Goal: Task Accomplishment & Management: Use online tool/utility

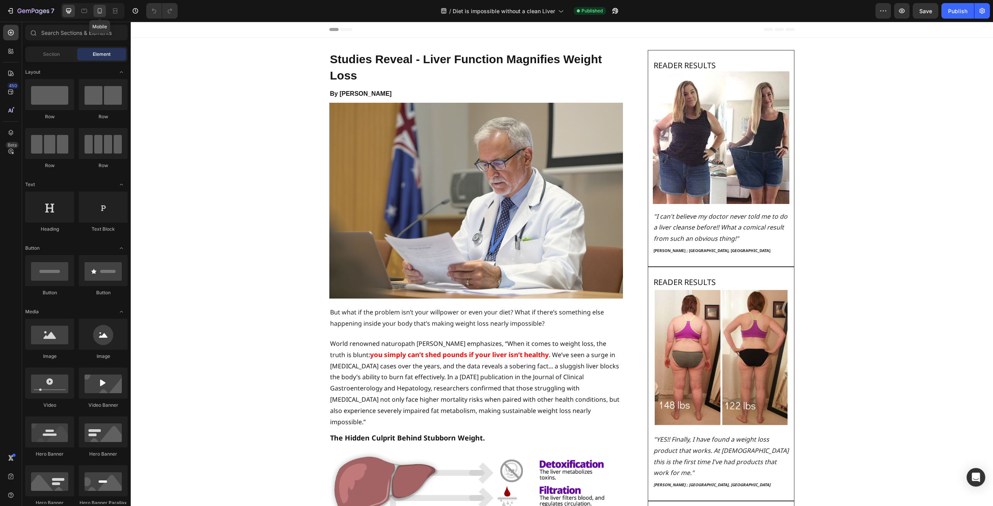
click at [101, 12] on icon at bounding box center [100, 11] width 8 height 8
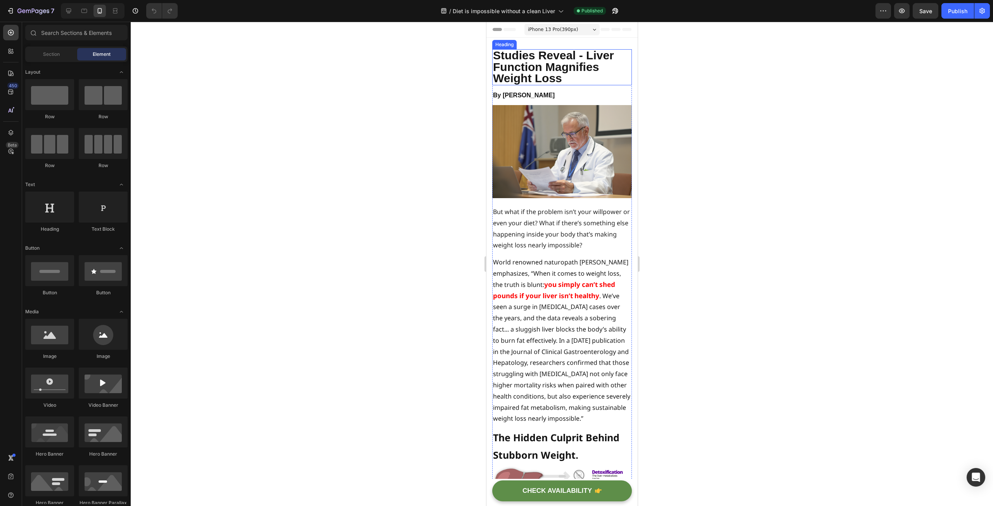
click at [563, 81] on h2 "Studies Reveal - Liver Function Magnifies Weight Loss" at bounding box center [562, 67] width 140 height 36
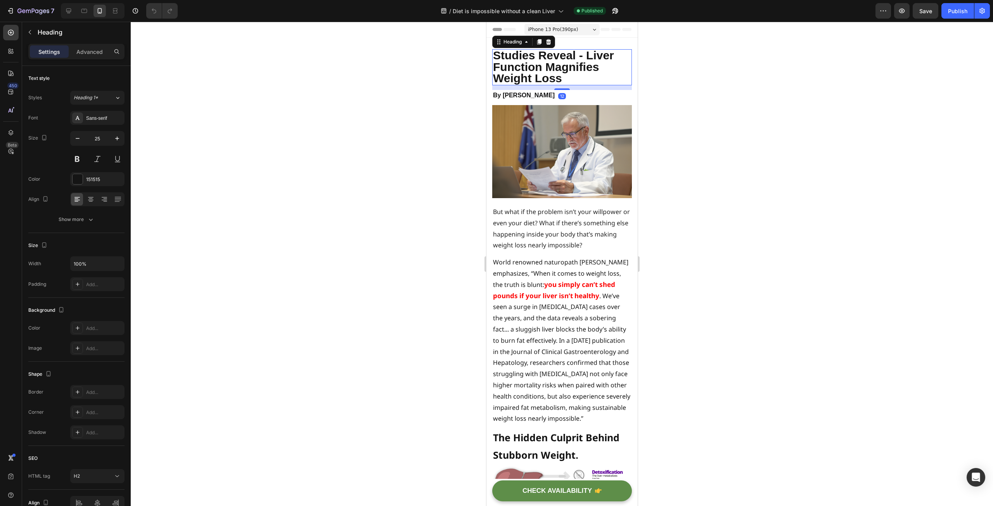
click at [567, 80] on h2 "Studies Reveal - Liver Function Magnifies Weight Loss" at bounding box center [562, 67] width 140 height 36
click at [508, 65] on span "Studies Reveal - Liver Function Magnifies Weight Loss By" at bounding box center [553, 67] width 121 height 36
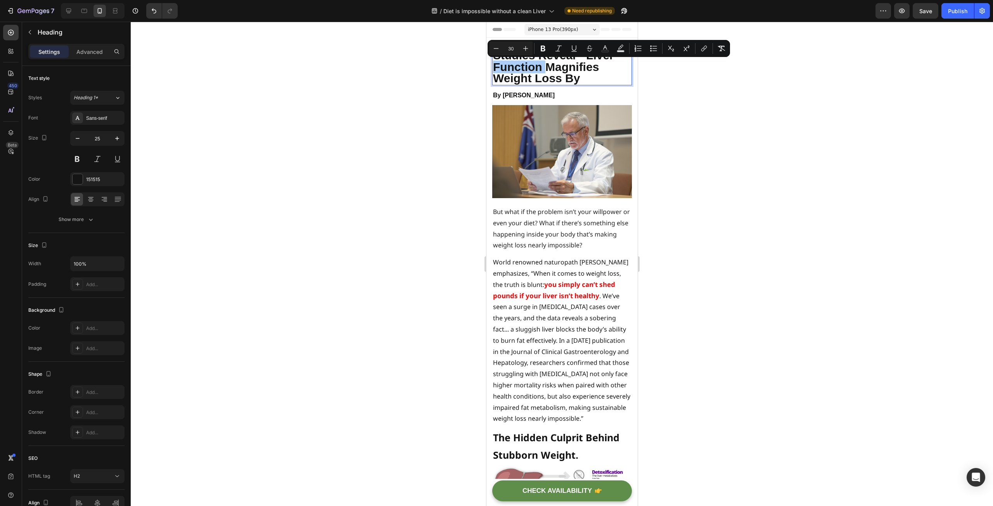
click at [437, 82] on div at bounding box center [562, 264] width 863 height 485
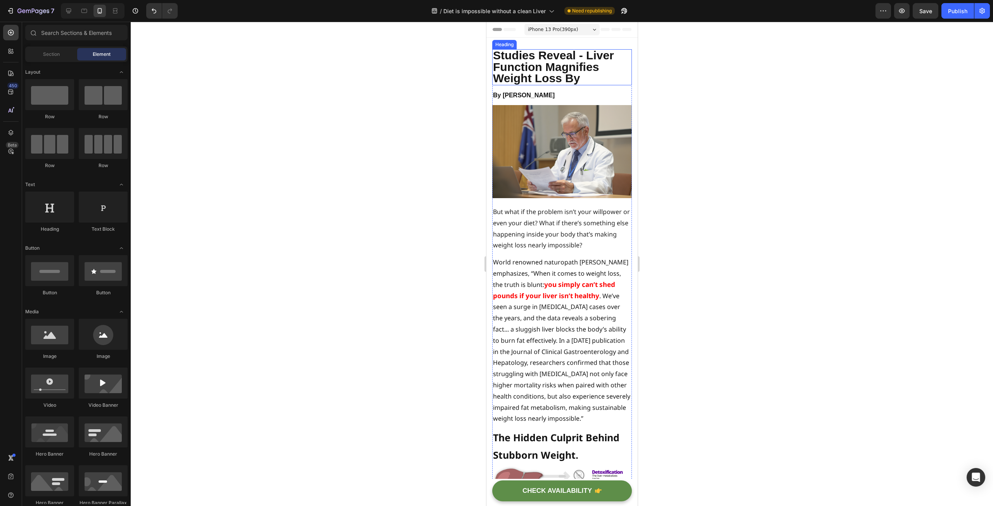
click at [515, 67] on span "Studies Reveal - Liver Function Magnifies Weight Loss By" at bounding box center [553, 67] width 121 height 36
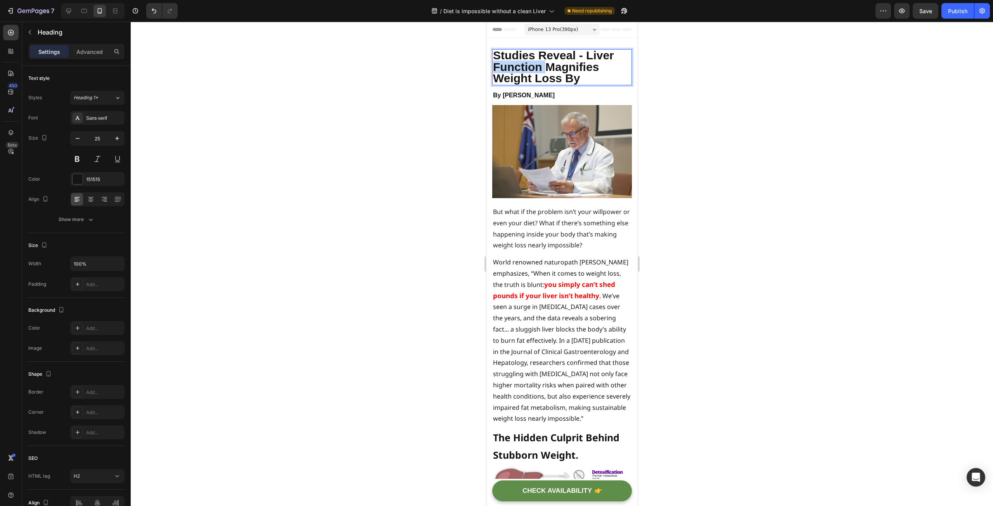
click at [518, 68] on span "Studies Reveal - Liver Function Magnifies Weight Loss By" at bounding box center [553, 67] width 121 height 36
click at [586, 53] on span "Studies Reveal - Liver Magnifies Weight Loss By" at bounding box center [556, 67] width 126 height 36
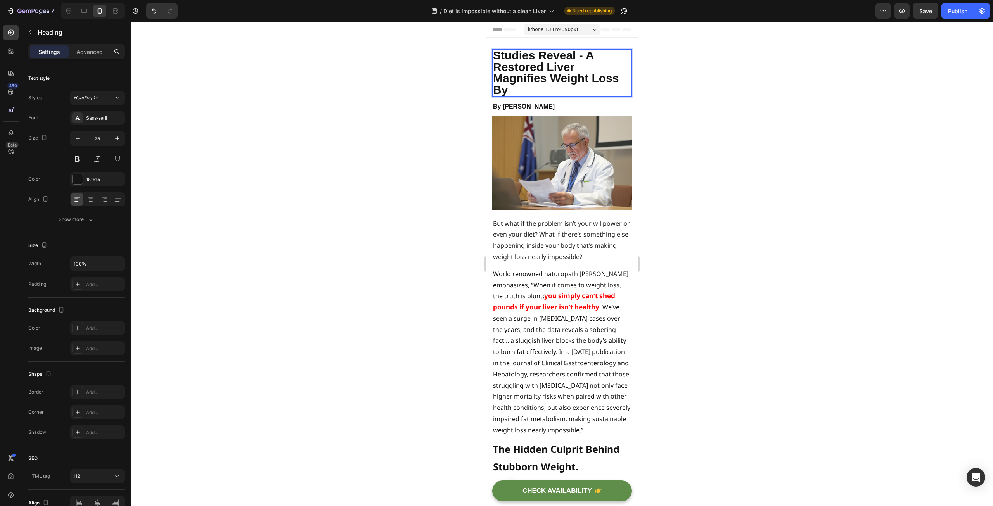
click at [528, 80] on span "Studies Reveal - A Restored Liver Magnifies Weight Loss By" at bounding box center [556, 72] width 126 height 47
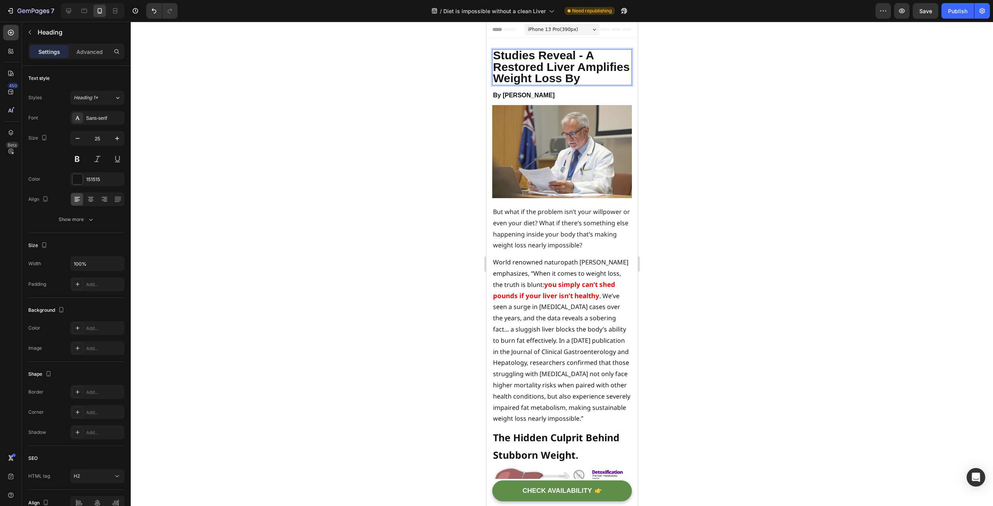
click at [501, 85] on span "Studies Reveal - A Restored Liver Amplifies Weight Loss By" at bounding box center [561, 67] width 137 height 36
click at [502, 85] on span "Studies Reveal - A Restored Liver Amplifies Weight Loss By" at bounding box center [561, 67] width 137 height 36
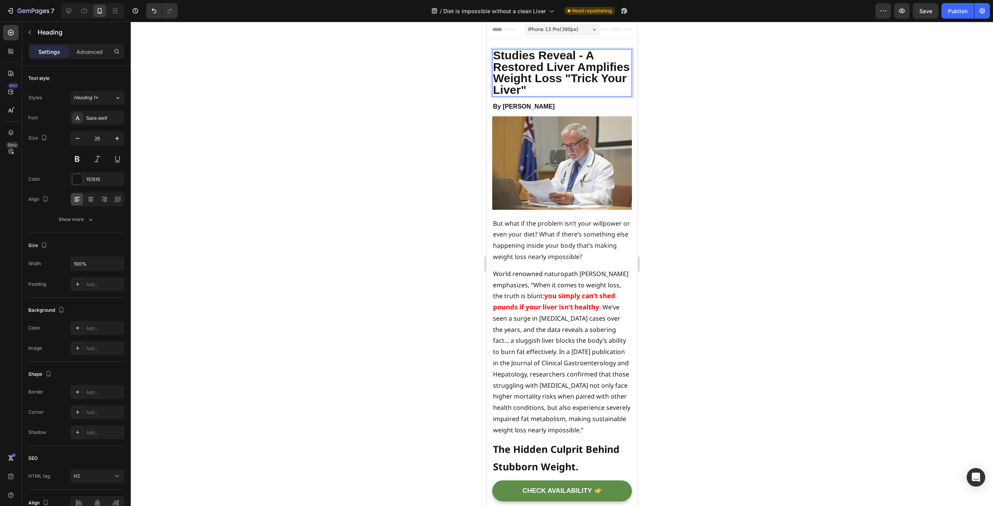
click at [438, 123] on div at bounding box center [562, 264] width 863 height 485
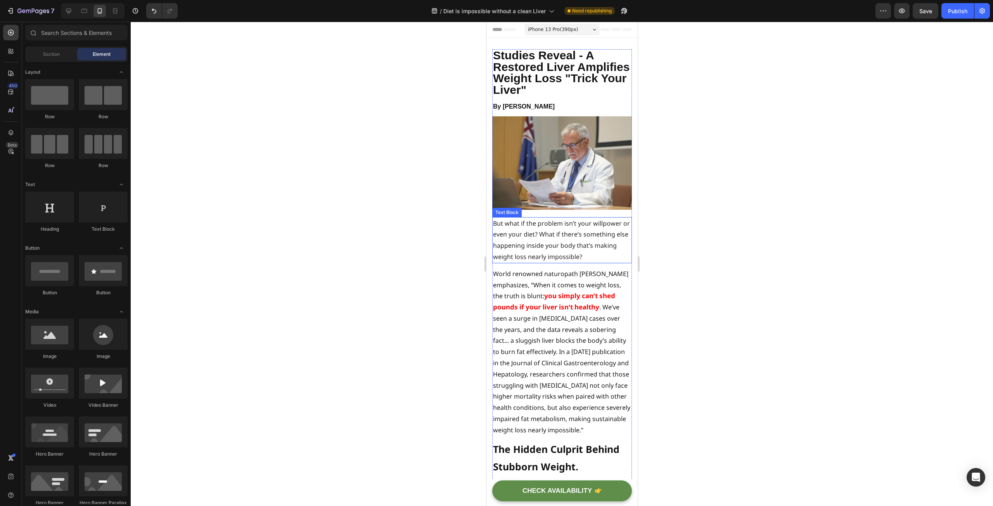
click at [506, 219] on span "But what if the problem isn’t your willpower or even your diet? What if there’s…" at bounding box center [561, 240] width 137 height 42
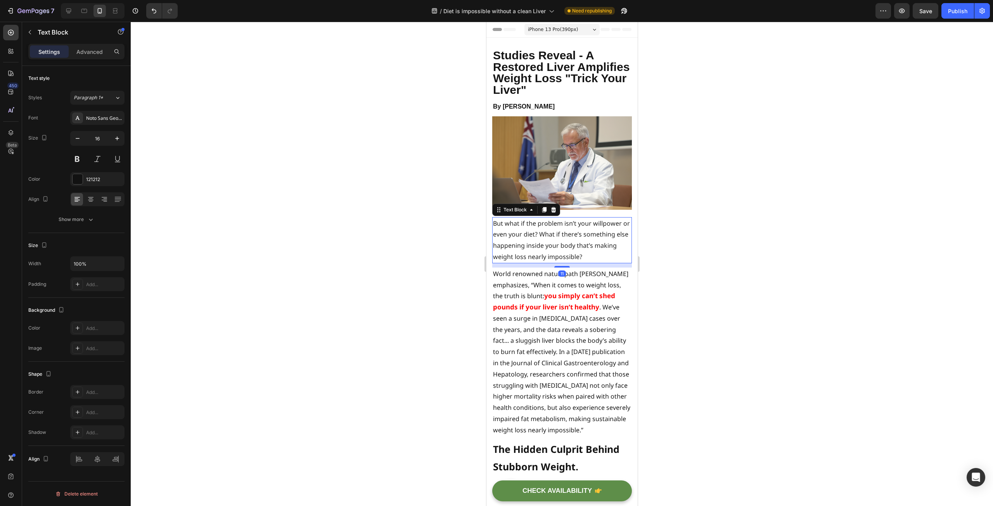
click at [507, 222] on span "But what if the problem isn’t your willpower or even your diet? What if there’s…" at bounding box center [561, 240] width 137 height 42
click at [499, 219] on span "But what if the problem isn’t your willpower or even your diet? What if there’s…" at bounding box center [561, 240] width 137 height 42
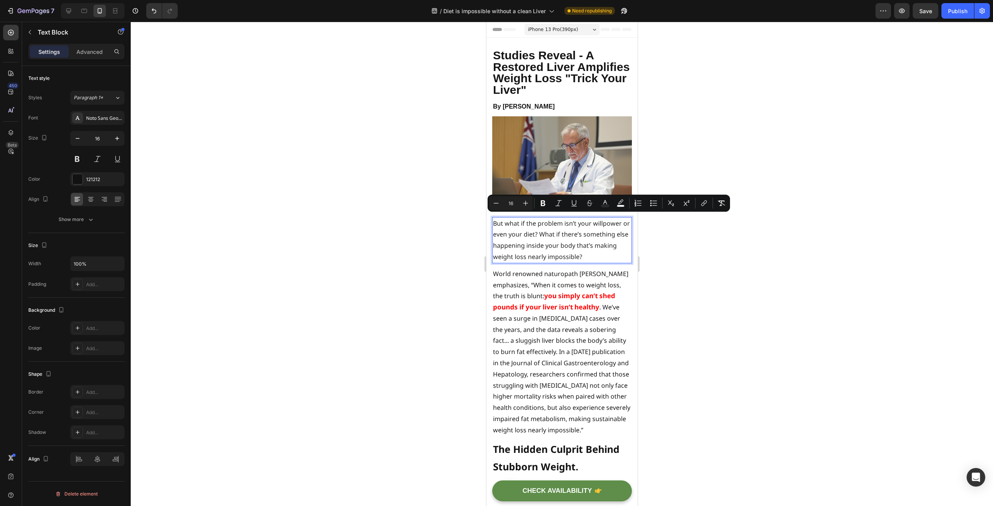
click at [509, 220] on span "But what if the problem isn’t your willpower or even your diet? What if there’s…" at bounding box center [561, 240] width 137 height 42
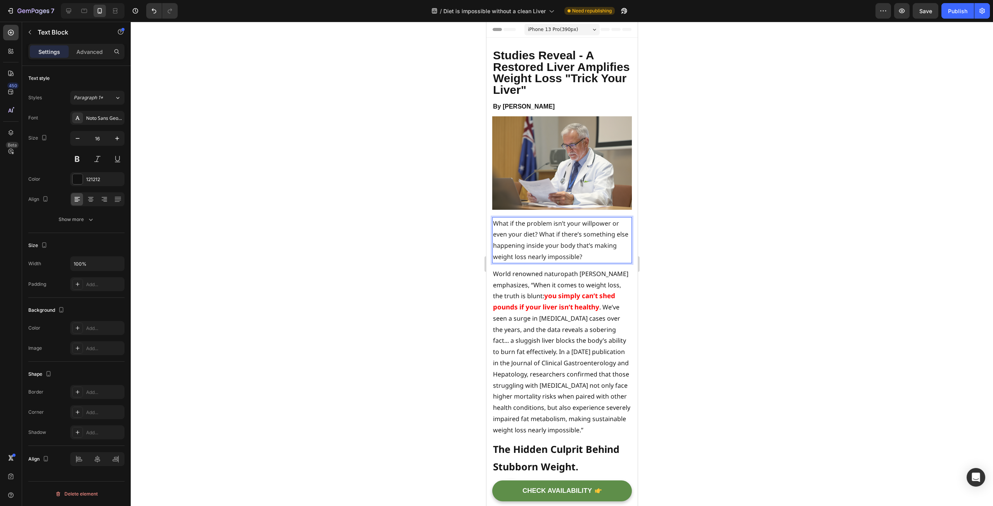
click at [398, 299] on div at bounding box center [562, 264] width 863 height 485
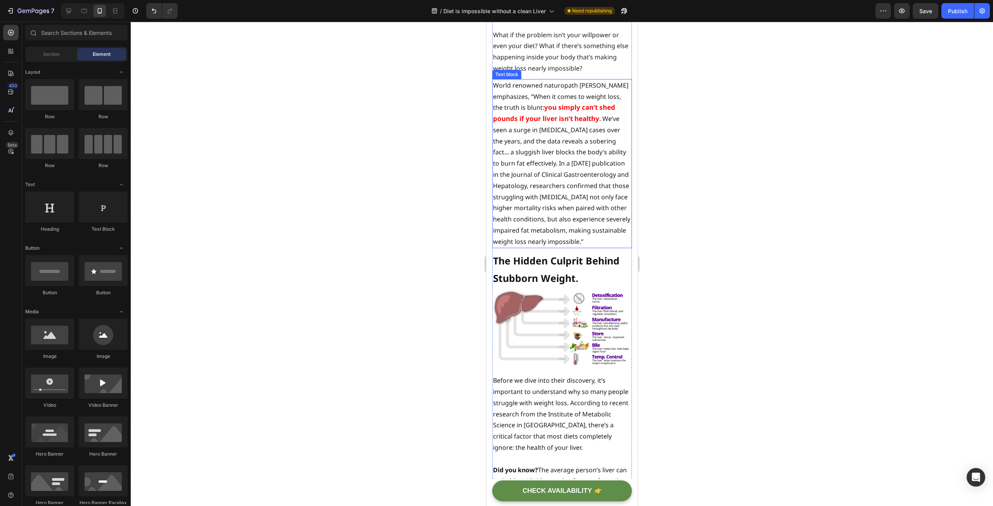
scroll to position [233, 0]
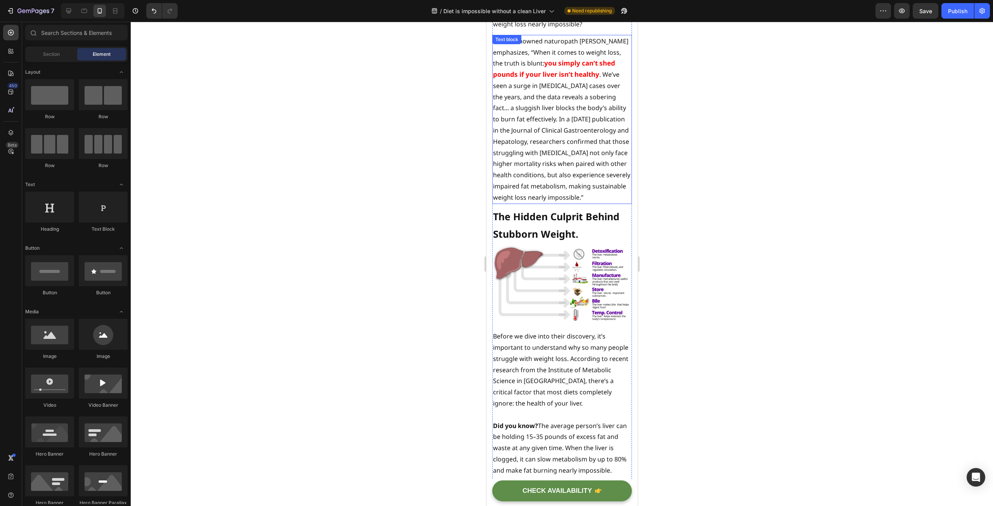
click at [588, 182] on p "World renowned naturopath [PERSON_NAME] emphasizes, “When it comes to weight lo…" at bounding box center [562, 120] width 138 height 168
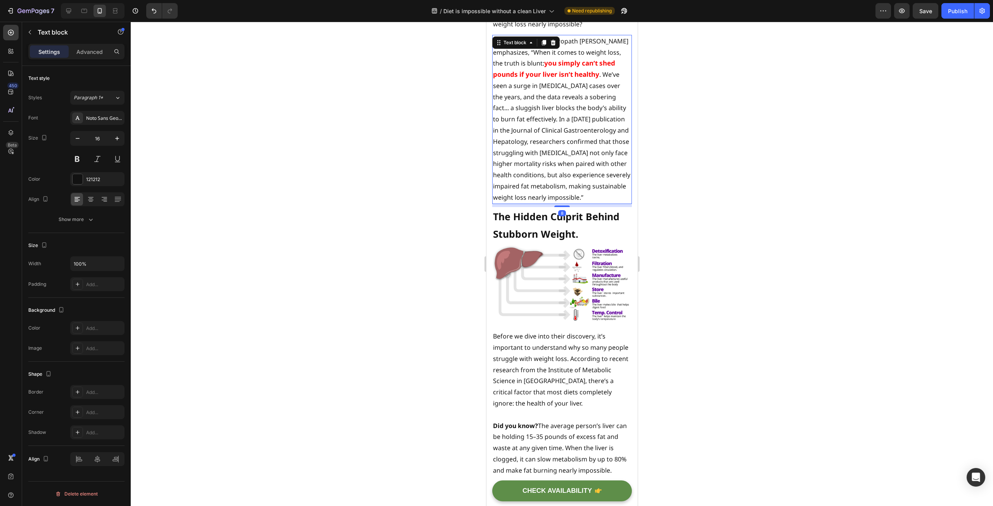
click at [589, 184] on p "World renowned naturopath [PERSON_NAME] emphasizes, “When it comes to weight lo…" at bounding box center [562, 120] width 138 height 168
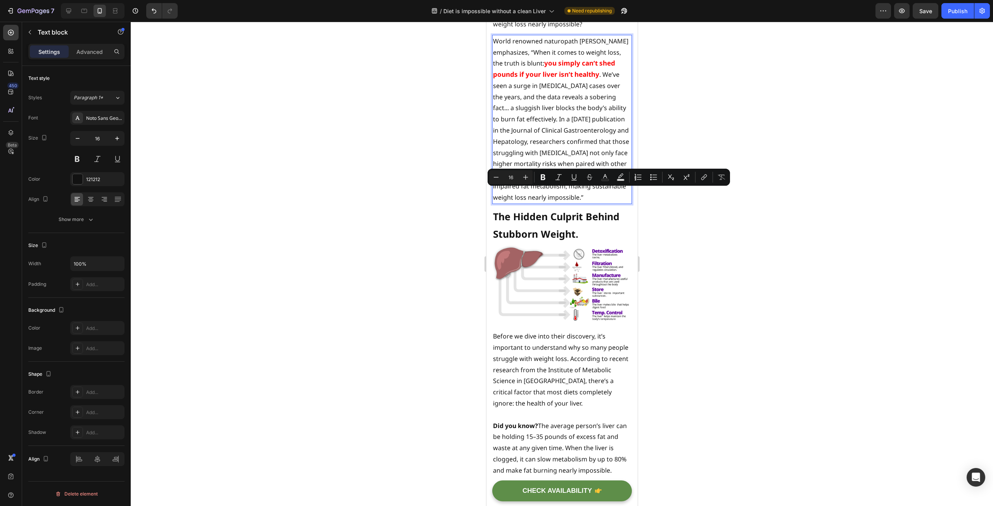
drag, startPoint x: 569, startPoint y: 194, endPoint x: 581, endPoint y: 206, distance: 16.8
click at [581, 203] on p "World renowned naturopath [PERSON_NAME] emphasizes, “When it comes to weight lo…" at bounding box center [562, 120] width 138 height 168
click at [549, 198] on p "World renowned naturopath [PERSON_NAME] emphasizes, “When it comes to weight lo…" at bounding box center [562, 120] width 138 height 168
drag, startPoint x: 493, startPoint y: 193, endPoint x: 563, endPoint y: 193, distance: 70.2
click at [563, 193] on p "World renowned naturopath [PERSON_NAME] emphasizes, “When it comes to weight lo…" at bounding box center [562, 120] width 138 height 168
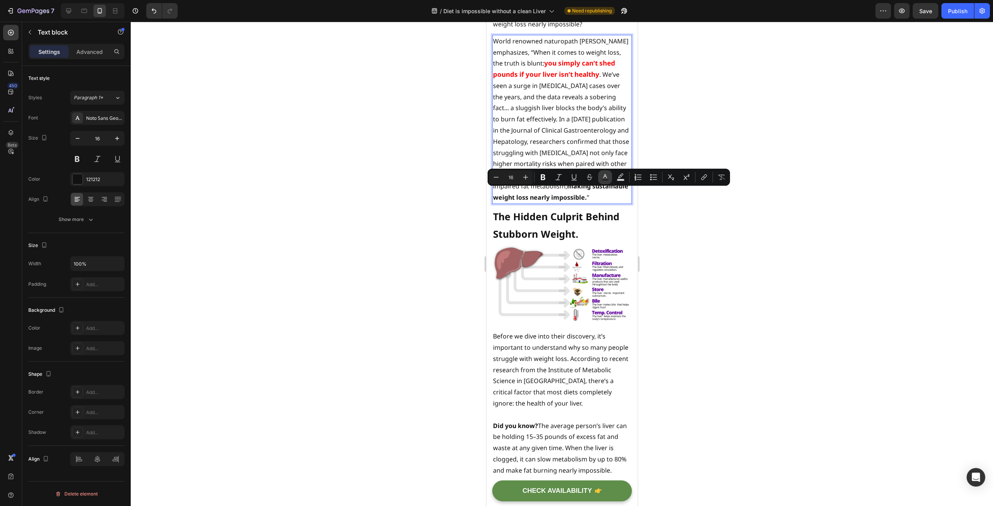
click at [603, 174] on icon "Editor contextual toolbar" at bounding box center [605, 177] width 8 height 8
type input "121212"
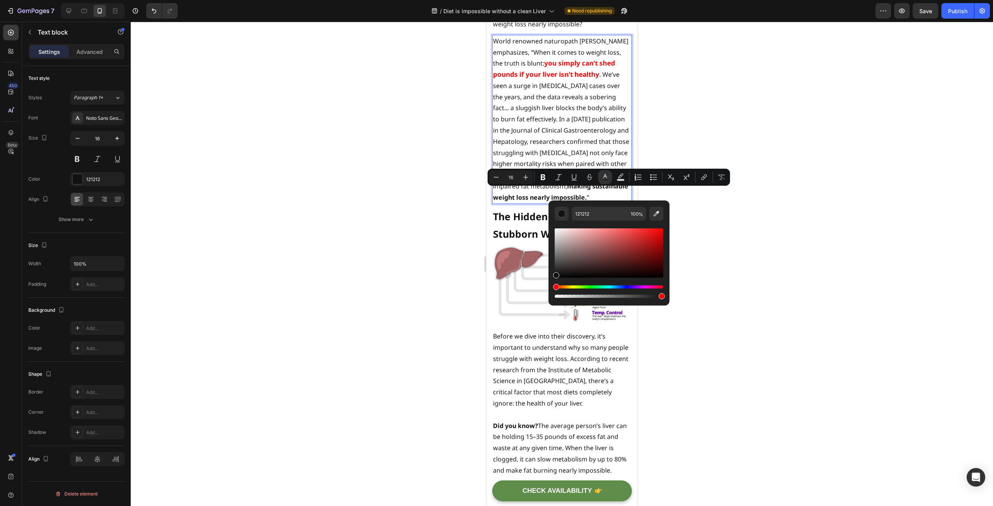
click at [575, 287] on div "Hue" at bounding box center [609, 287] width 109 height 3
click at [575, 288] on div "Hue" at bounding box center [576, 287] width 6 height 6
click at [662, 230] on div "Editor contextual toolbar" at bounding box center [609, 253] width 109 height 49
type input "DEF702"
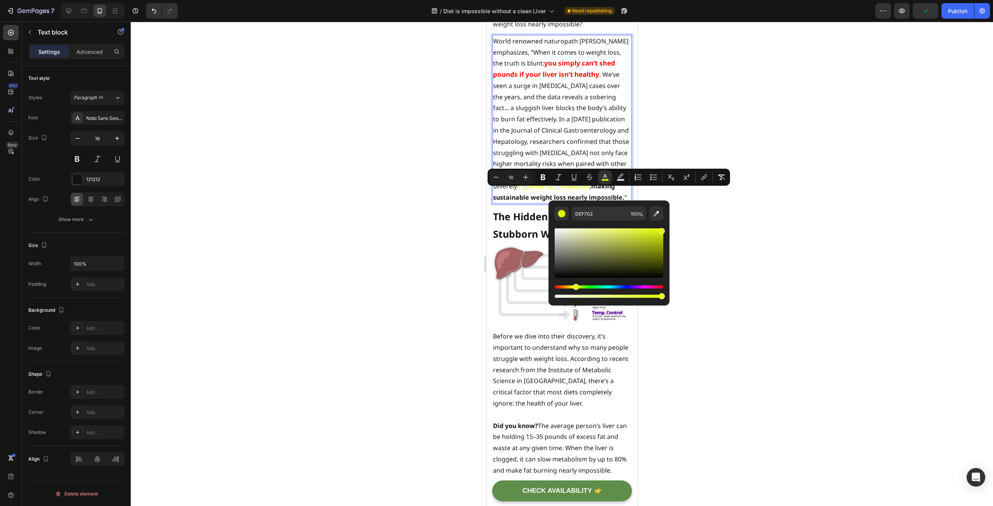
click at [247, 94] on div at bounding box center [562, 264] width 863 height 485
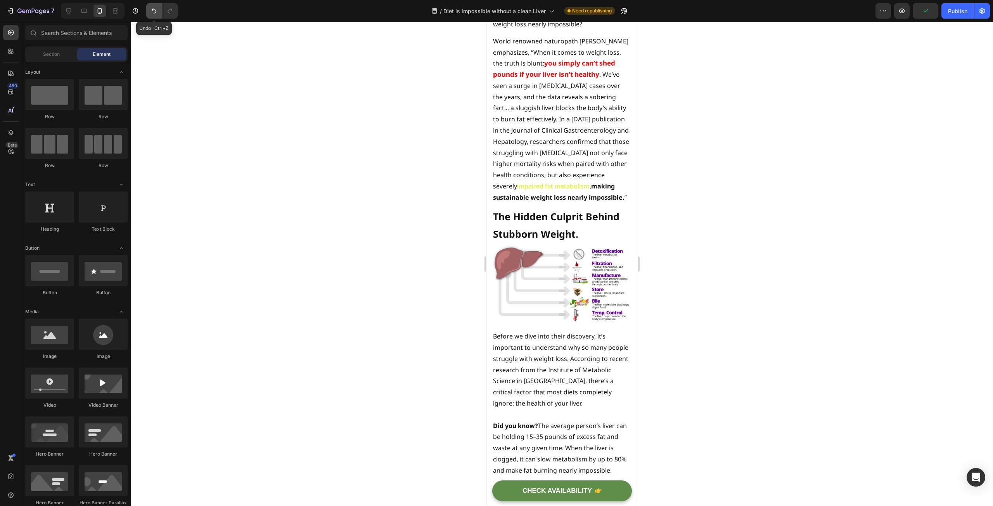
click at [154, 10] on icon "Undo/Redo" at bounding box center [154, 11] width 8 height 8
click at [562, 191] on span "impaired fat metabolism" at bounding box center [553, 186] width 73 height 9
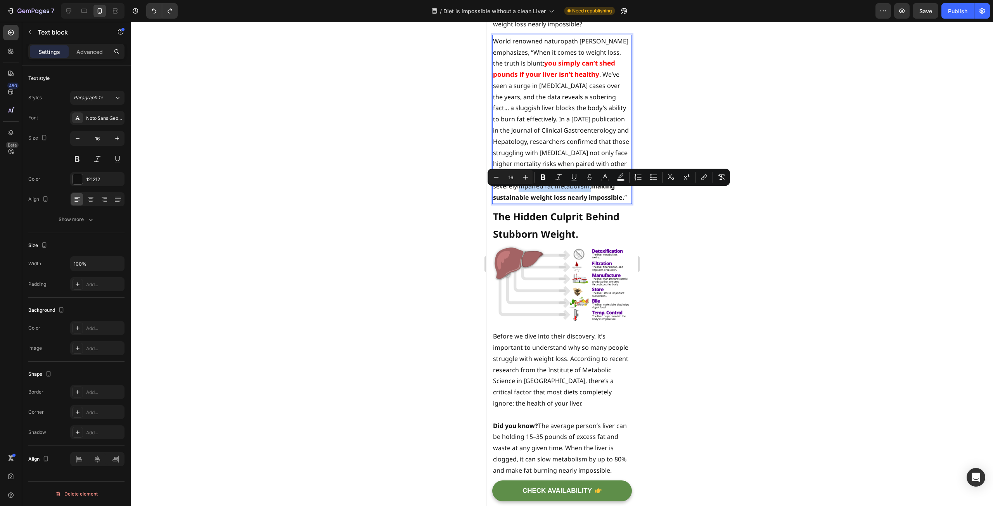
drag, startPoint x: 566, startPoint y: 196, endPoint x: 494, endPoint y: 196, distance: 72.6
click at [517, 191] on span "impaired fat metabolism" at bounding box center [553, 186] width 73 height 9
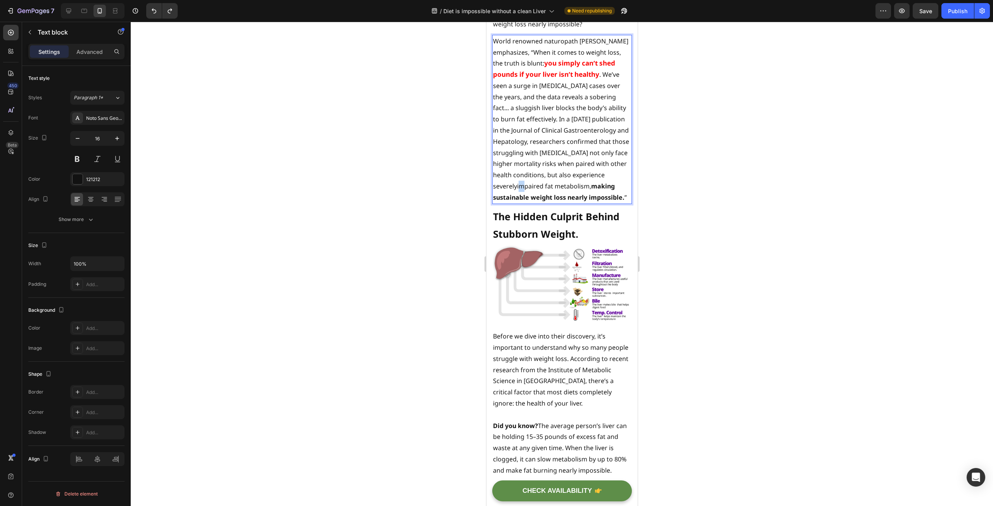
drag, startPoint x: 494, startPoint y: 196, endPoint x: 498, endPoint y: 196, distance: 4.3
click at [517, 191] on span "impaired fat metabolism" at bounding box center [553, 186] width 73 height 9
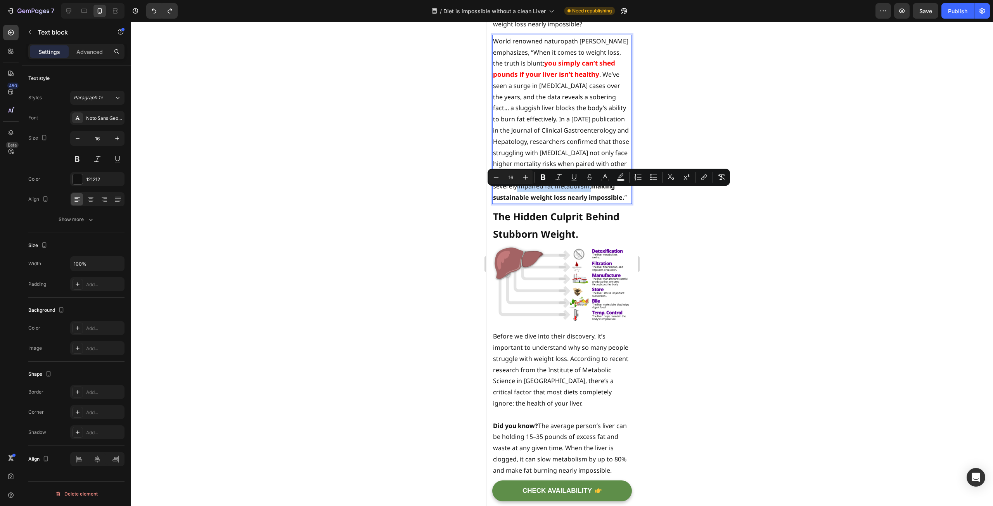
drag, startPoint x: 565, startPoint y: 195, endPoint x: 493, endPoint y: 194, distance: 72.6
click at [493, 194] on p "World renowned naturopath [PERSON_NAME] emphasizes, “When it comes to weight lo…" at bounding box center [562, 120] width 138 height 168
click at [622, 176] on icon "Editor contextual toolbar" at bounding box center [620, 175] width 5 height 5
type input "000000"
type input "77"
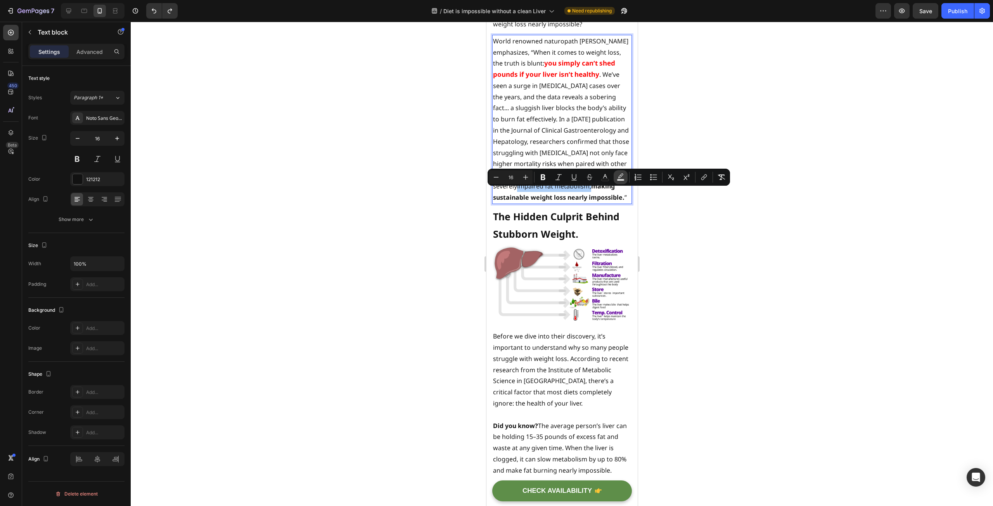
drag, startPoint x: 63, startPoint y: 173, endPoint x: 622, endPoint y: 180, distance: 559.6
click at [622, 180] on rect "Editor contextual toolbar" at bounding box center [620, 180] width 7 height 2
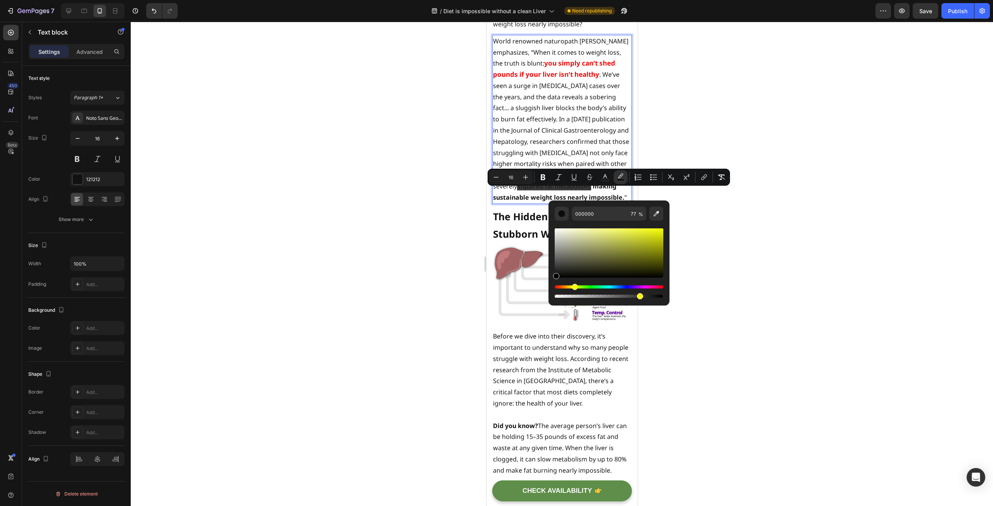
drag, startPoint x: 556, startPoint y: 288, endPoint x: 574, endPoint y: 289, distance: 17.1
click at [574, 289] on div "Hue" at bounding box center [575, 287] width 6 height 6
click at [662, 231] on div "Editor contextual toolbar" at bounding box center [609, 253] width 109 height 49
type input "F6FF02"
click at [662, 228] on div "Editor contextual toolbar" at bounding box center [662, 230] width 6 height 6
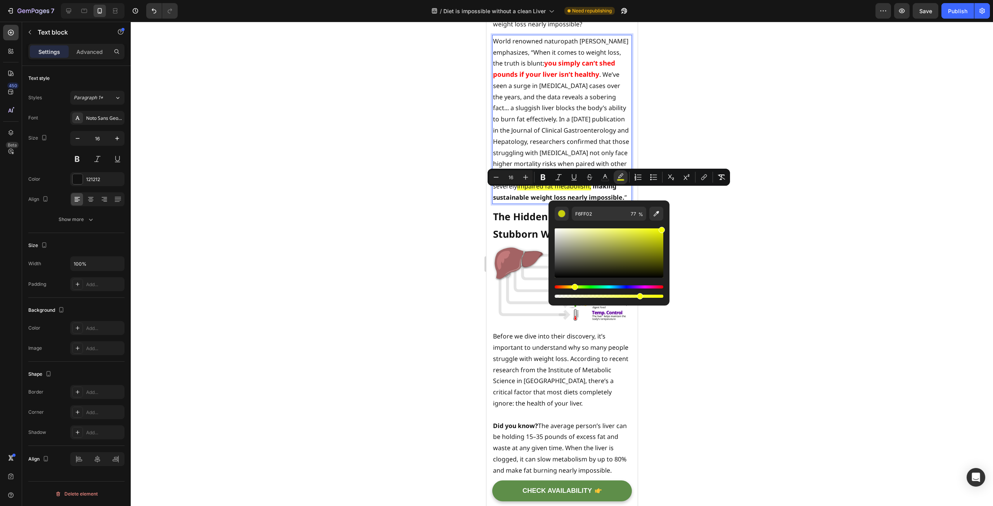
click at [411, 272] on div at bounding box center [562, 264] width 863 height 485
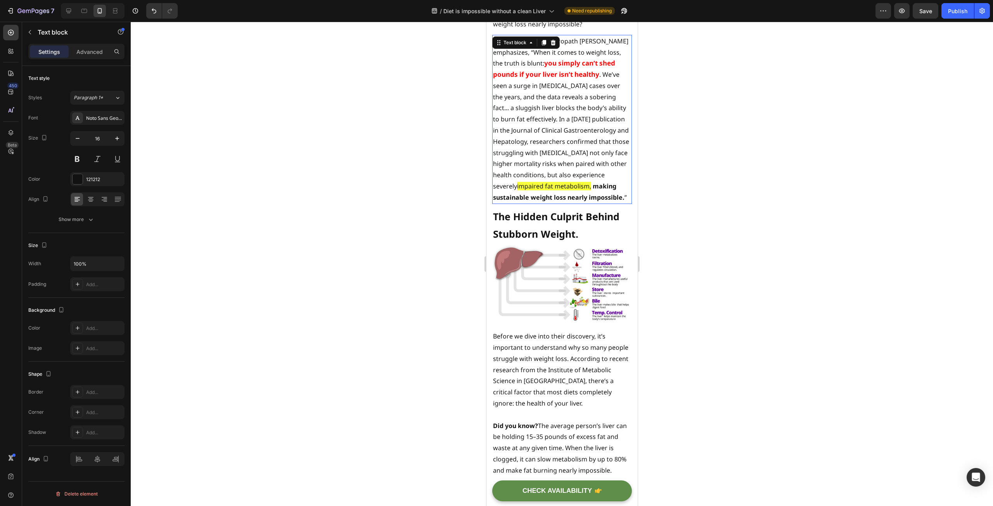
click at [510, 159] on p "World renowned naturopath [PERSON_NAME] emphasizes, “When it comes to weight lo…" at bounding box center [562, 120] width 138 height 168
click at [510, 162] on p "World renowned naturopath [PERSON_NAME] emphasizes, “When it comes to weight lo…" at bounding box center [562, 120] width 138 height 168
drag, startPoint x: 507, startPoint y: 161, endPoint x: 534, endPoint y: 162, distance: 26.8
click at [534, 162] on p "World renowned naturopath [PERSON_NAME] emphasizes, “When it comes to weight lo…" at bounding box center [562, 120] width 138 height 168
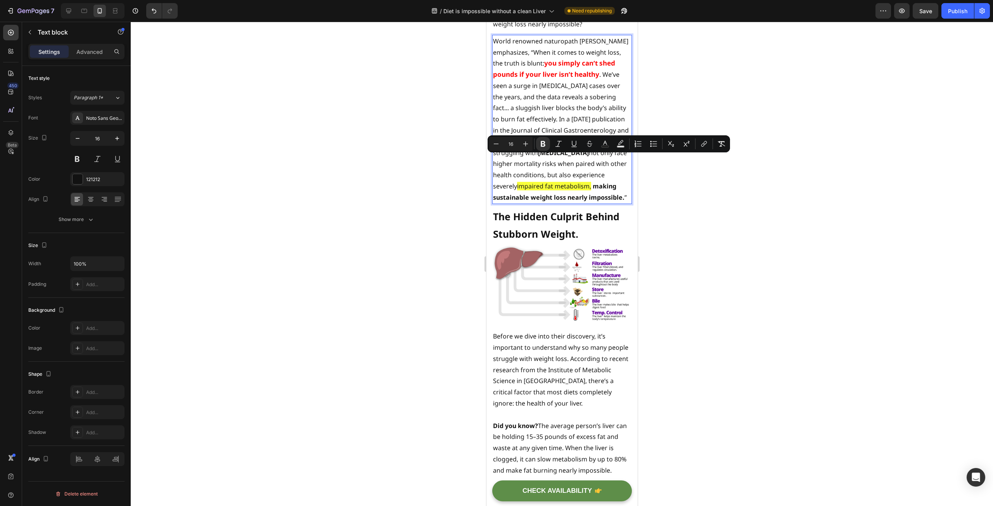
click at [549, 176] on p "World renowned naturopath [PERSON_NAME] emphasizes, “When it comes to weight lo…" at bounding box center [562, 120] width 138 height 168
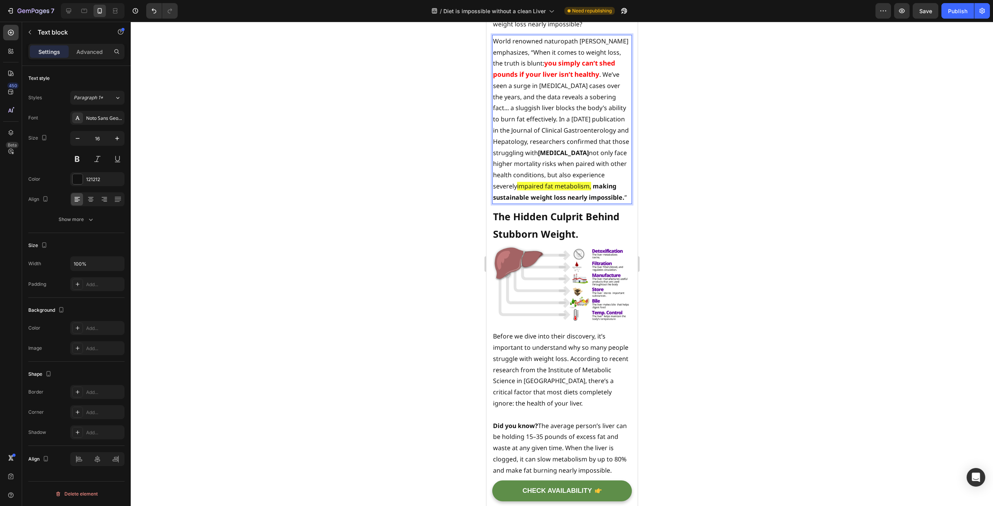
click at [423, 195] on div at bounding box center [562, 264] width 863 height 485
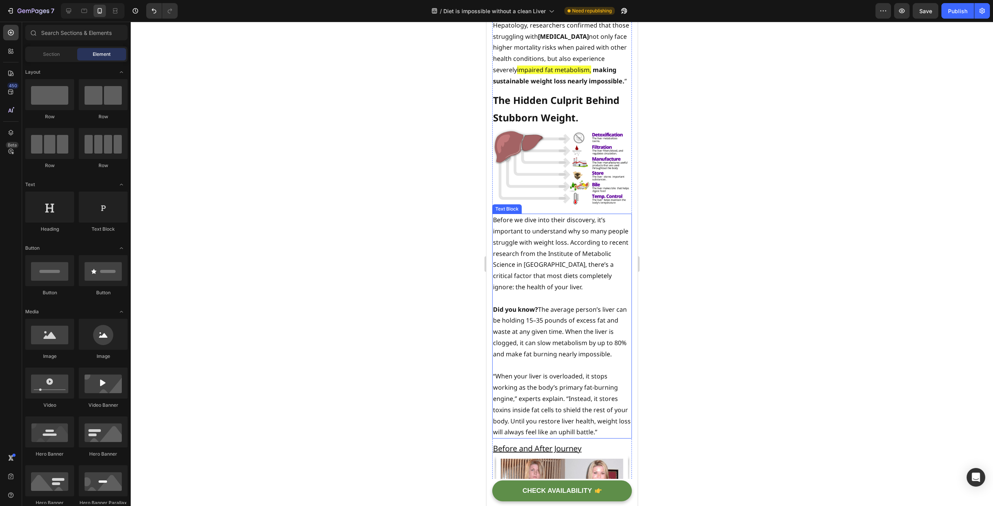
scroll to position [388, 0]
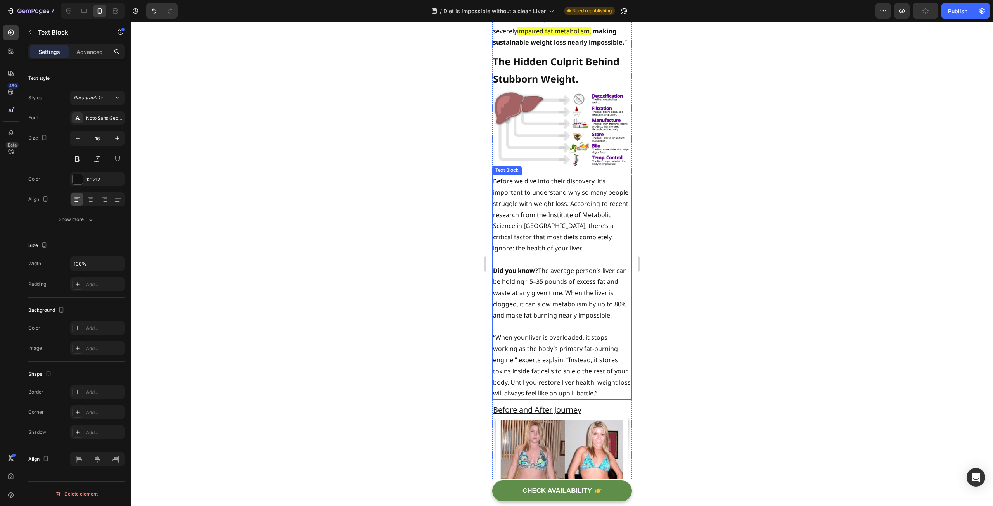
click at [589, 254] on p "Before we dive into their discovery, it’s important to understand why so many p…" at bounding box center [562, 215] width 138 height 78
click at [591, 254] on p "Before we dive into their discovery, it’s important to understand why so many p…" at bounding box center [562, 215] width 138 height 78
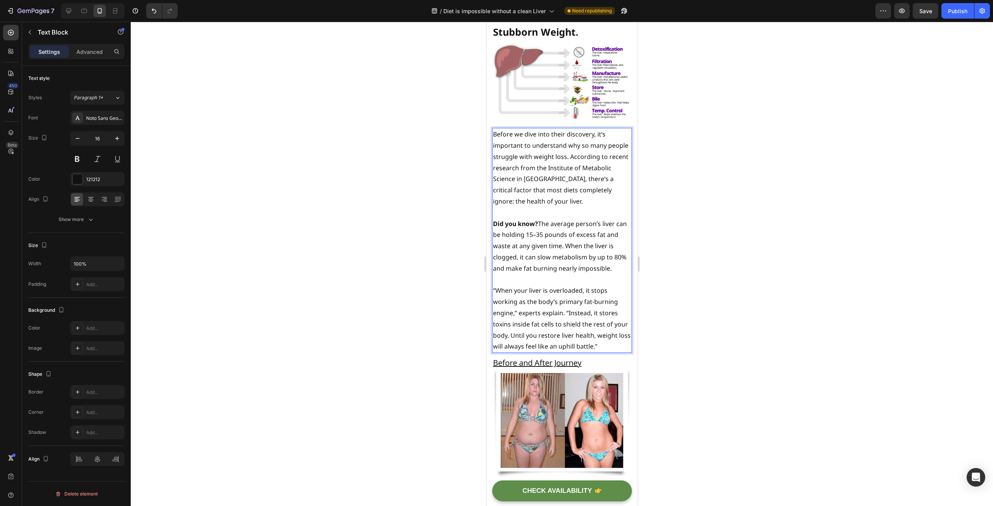
scroll to position [427, 0]
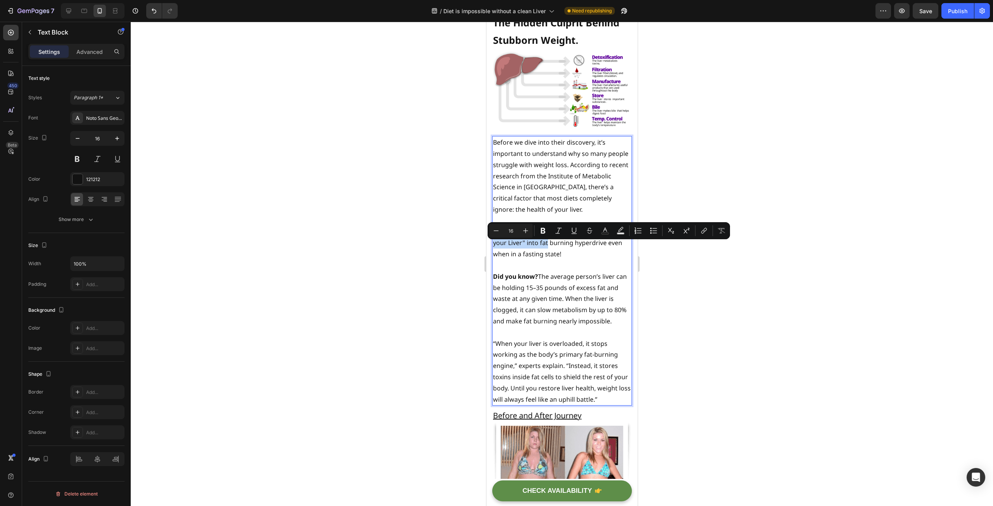
drag, startPoint x: 605, startPoint y: 246, endPoint x: 546, endPoint y: 261, distance: 60.0
click at [546, 260] on p "But Scientists have discovered how to "Trick your Liver" into fat burning hyper…" at bounding box center [562, 243] width 138 height 33
click at [533, 260] on p "But Scientists have discovered how to "Trick your Liver" into fat burning hyper…" at bounding box center [562, 243] width 138 height 33
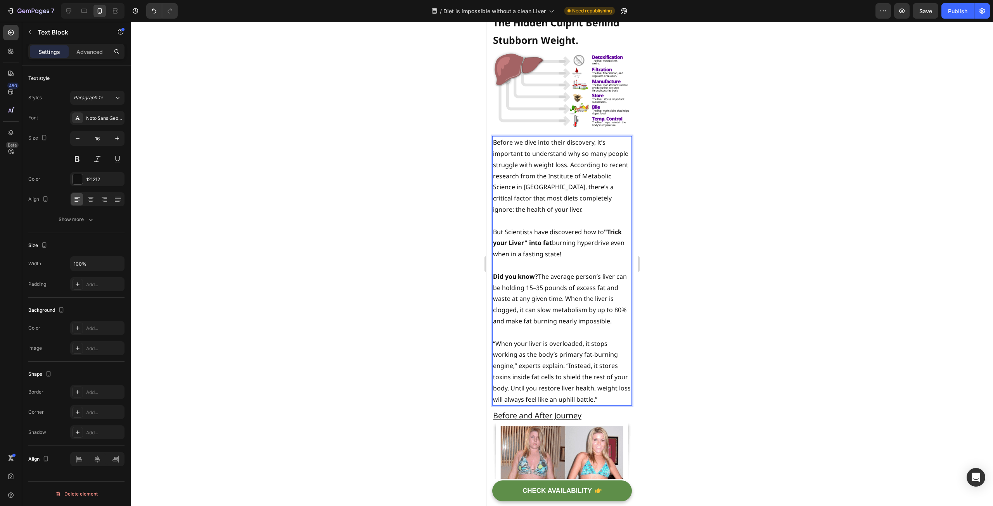
click at [527, 248] on strong ""Trick your Liver" into fat" at bounding box center [557, 238] width 129 height 20
click at [549, 260] on p "But Scientists have discovered how to "Trick your Liver into fat burning hyperd…" at bounding box center [562, 243] width 138 height 33
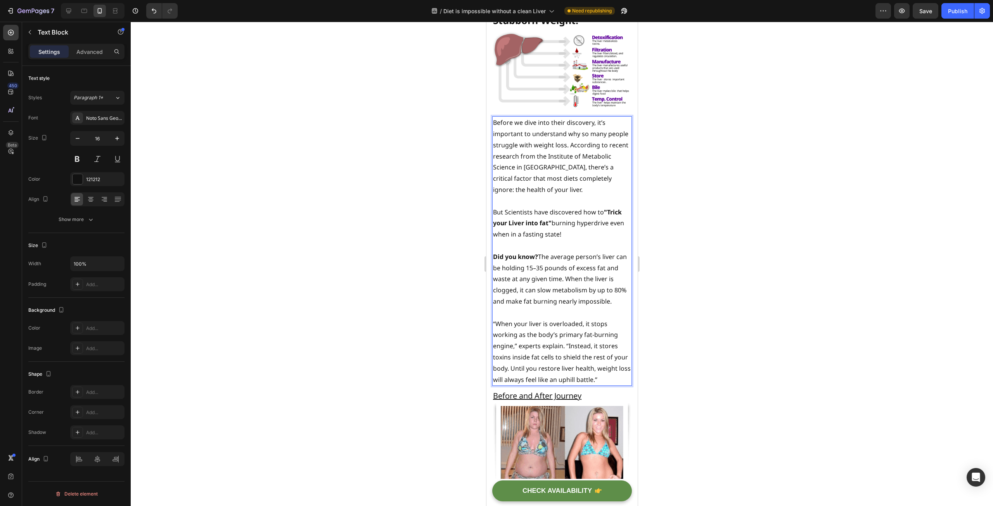
scroll to position [466, 0]
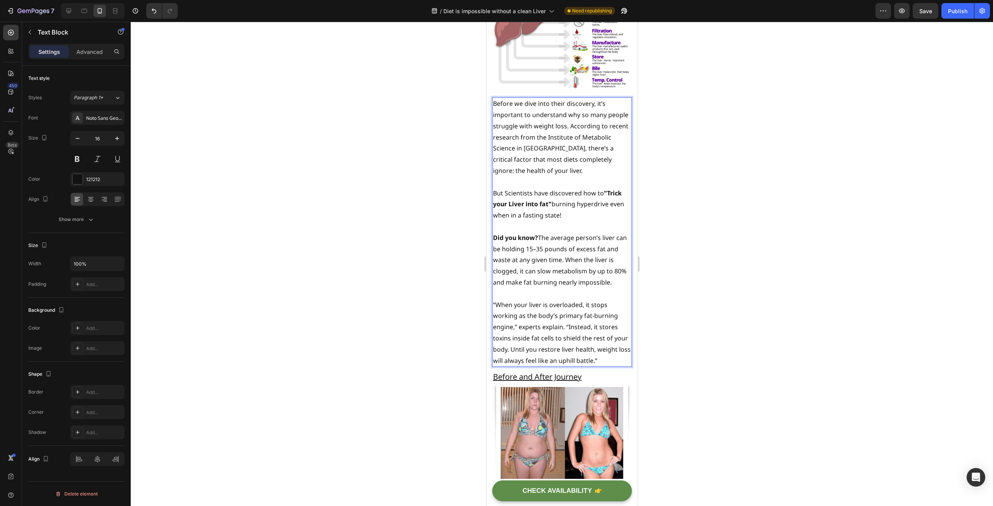
click at [538, 267] on p "Did you know? The average person’s liver can be holding 15–35 pounds of excess …" at bounding box center [562, 260] width 138 height 56
click at [607, 275] on p "Did you know? The average person’s liver can be holding you back 15–35 pounds o…" at bounding box center [562, 260] width 138 height 56
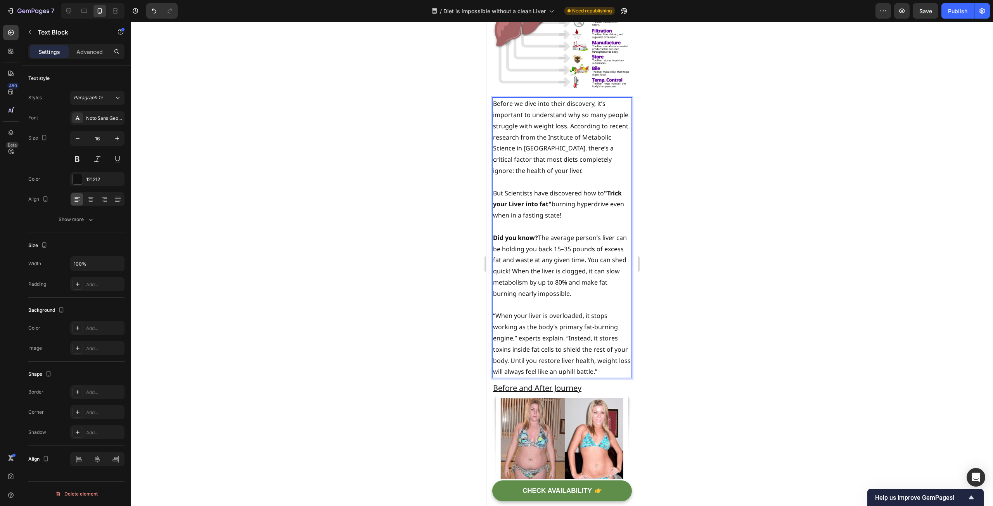
click at [494, 265] on p "Did you know? The average person’s liver can be holding you back 15–35 pounds o…" at bounding box center [562, 265] width 138 height 67
click at [501, 300] on p "Did you know? The average person’s liver health can be holding you back 15–35 p…" at bounding box center [562, 265] width 138 height 67
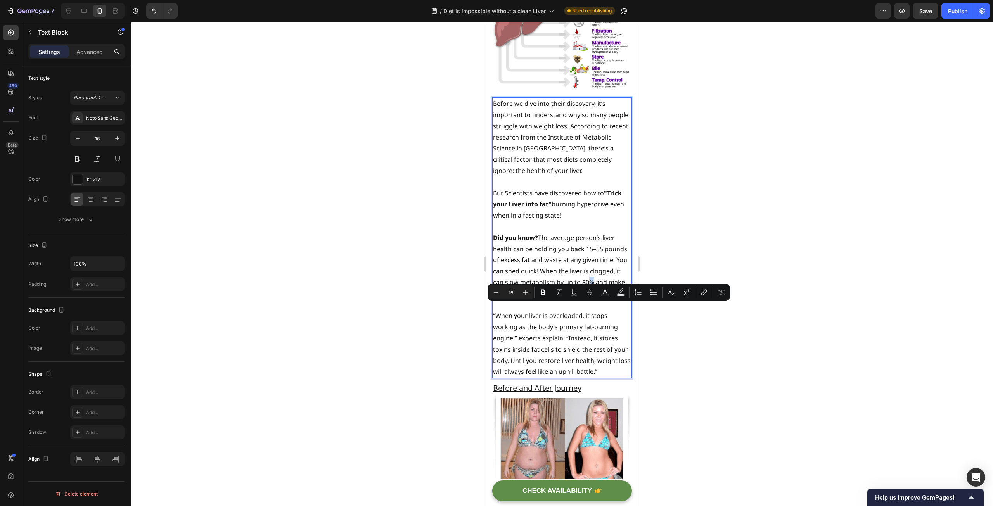
click at [498, 300] on p "Did you know? The average person’s liver health can be holding you back 15–35 p…" at bounding box center [562, 265] width 138 height 67
click at [513, 311] on p "Rich Text Editor. Editing area: main" at bounding box center [562, 305] width 138 height 11
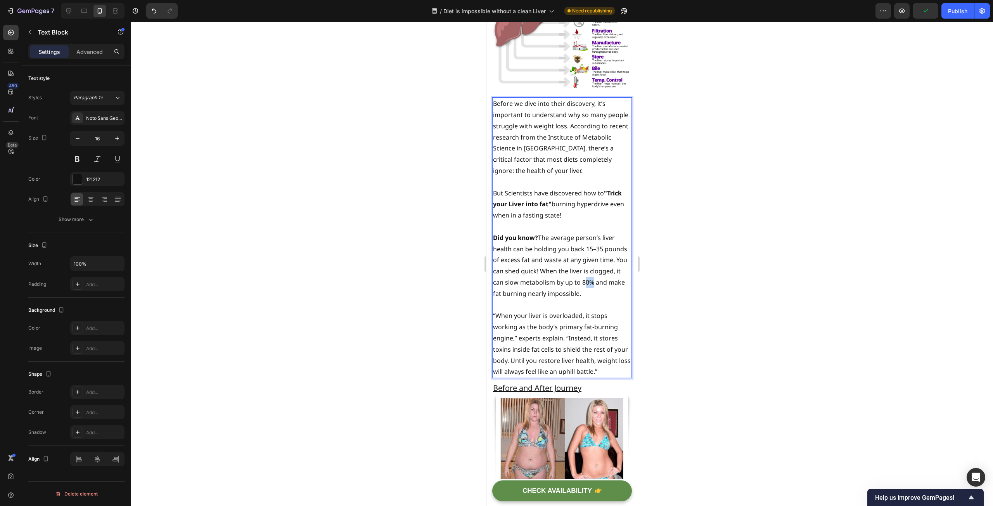
drag, startPoint x: 501, startPoint y: 311, endPoint x: 494, endPoint y: 311, distance: 6.2
click at [494, 300] on p "Did you know? The average person’s liver health can be holding you back 15–35 p…" at bounding box center [562, 265] width 138 height 67
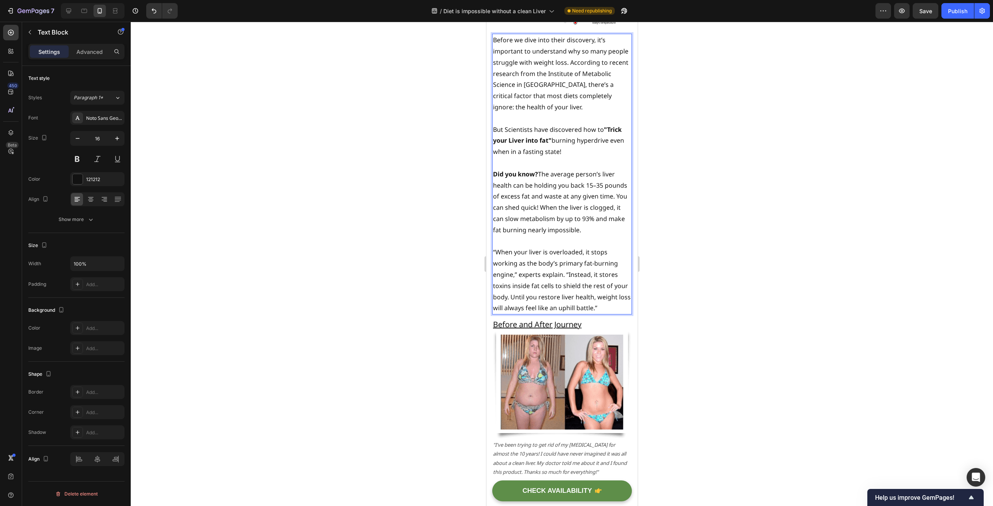
scroll to position [582, 0]
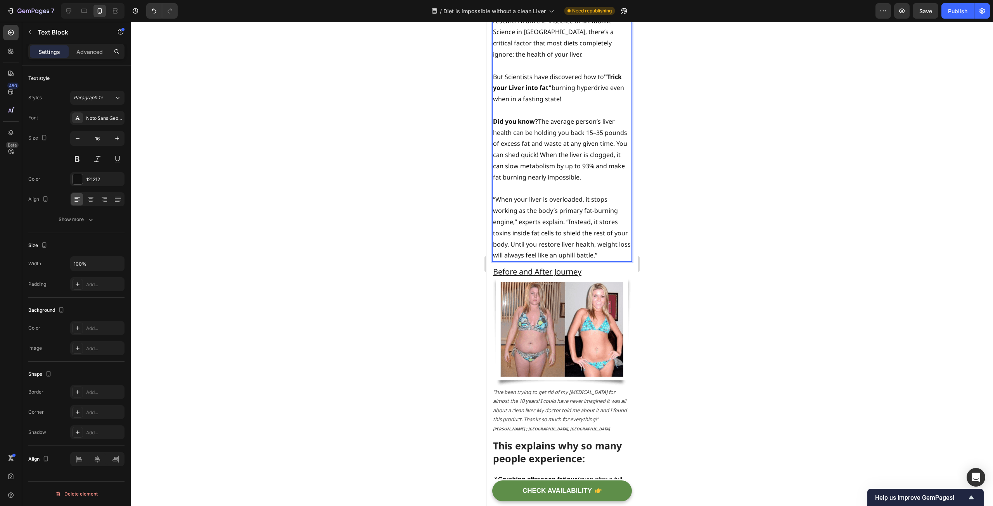
click at [418, 253] on div at bounding box center [562, 264] width 863 height 485
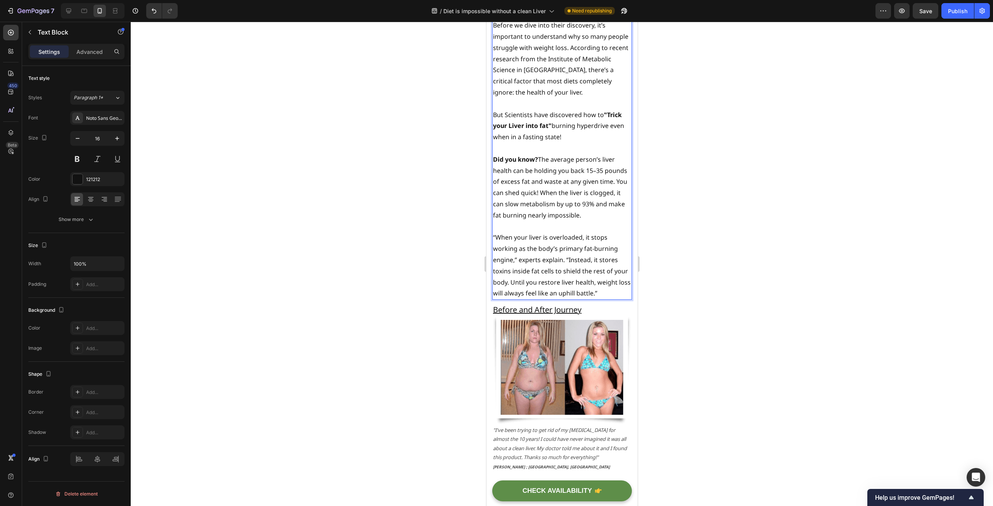
scroll to position [553, 0]
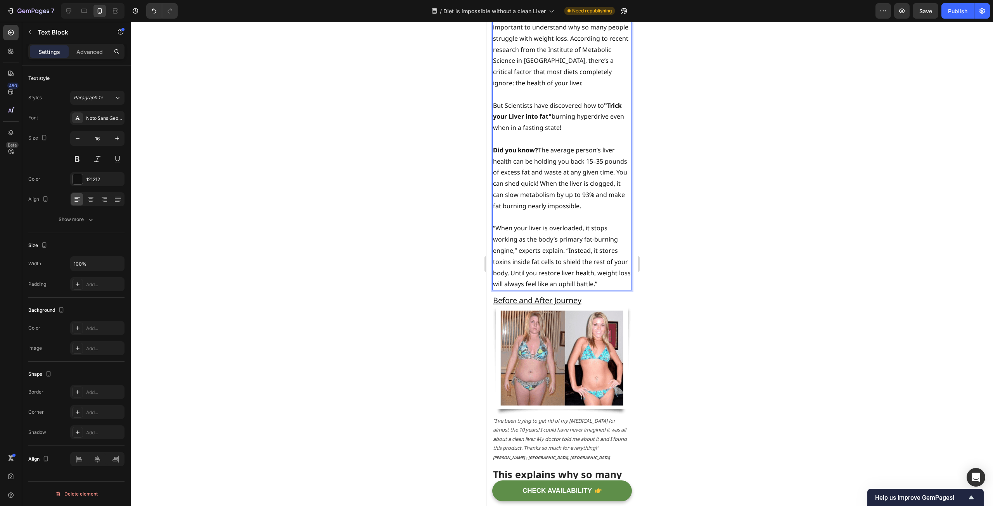
click at [531, 289] on p "“When your liver is overloaded, it stops working as the body’s primary fat-burn…" at bounding box center [562, 256] width 138 height 67
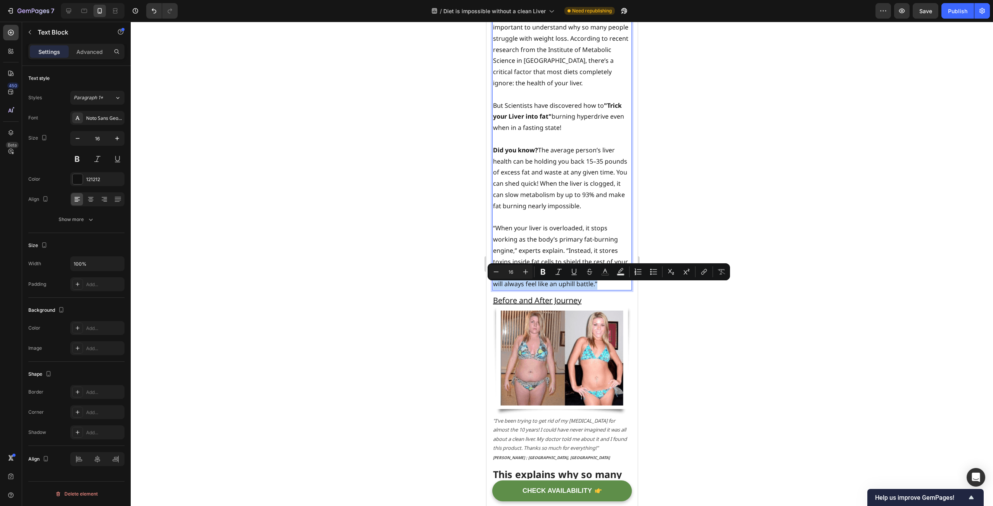
drag, startPoint x: 526, startPoint y: 288, endPoint x: 518, endPoint y: 308, distance: 21.5
click at [518, 290] on p "“When your liver is overloaded, it stops working as the body’s primary fat-burn…" at bounding box center [562, 256] width 138 height 67
click at [522, 270] on button "Plus" at bounding box center [526, 272] width 14 height 14
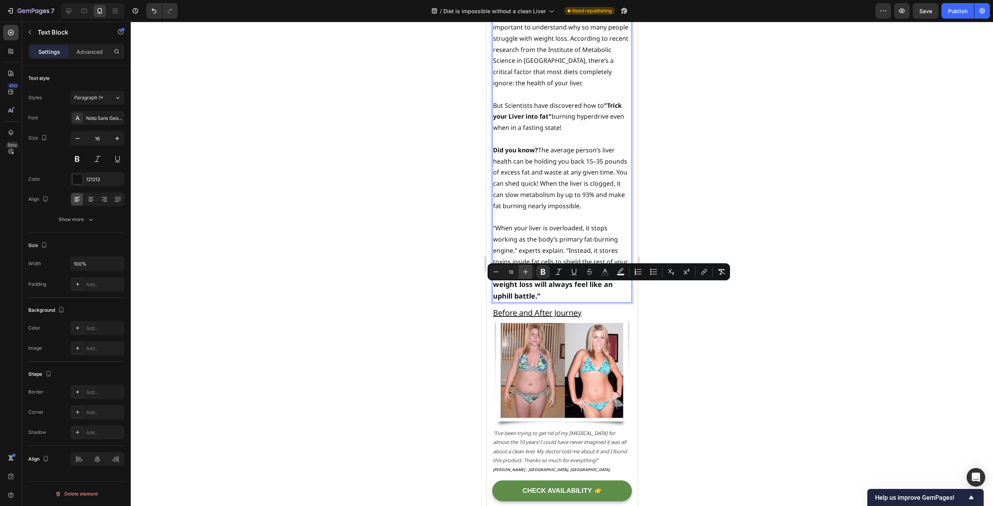
click at [522, 270] on button "Plus" at bounding box center [526, 272] width 14 height 14
type input "19"
click at [384, 284] on div at bounding box center [562, 264] width 863 height 485
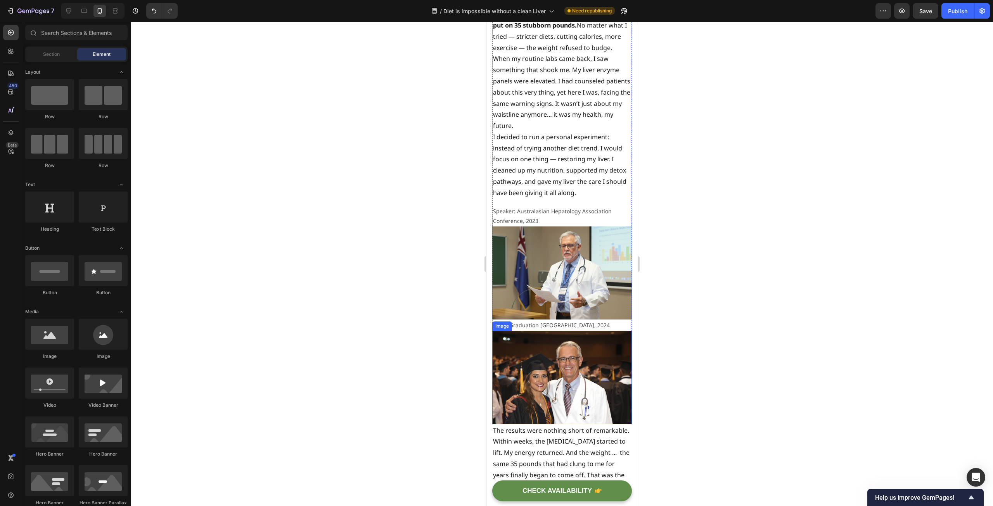
scroll to position [2144, 0]
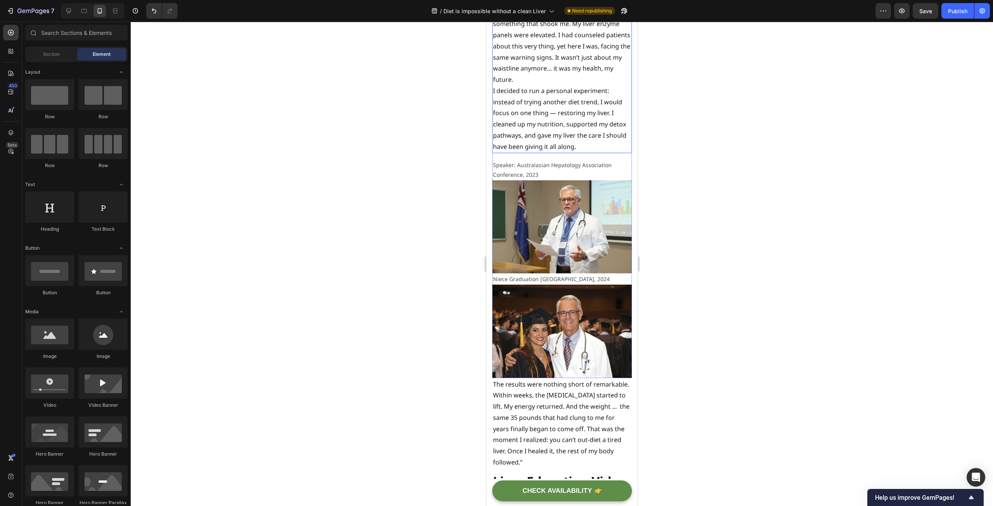
click at [555, 123] on p "I decided to run a personal experiment: instead of trying another diet trend, I…" at bounding box center [562, 118] width 138 height 67
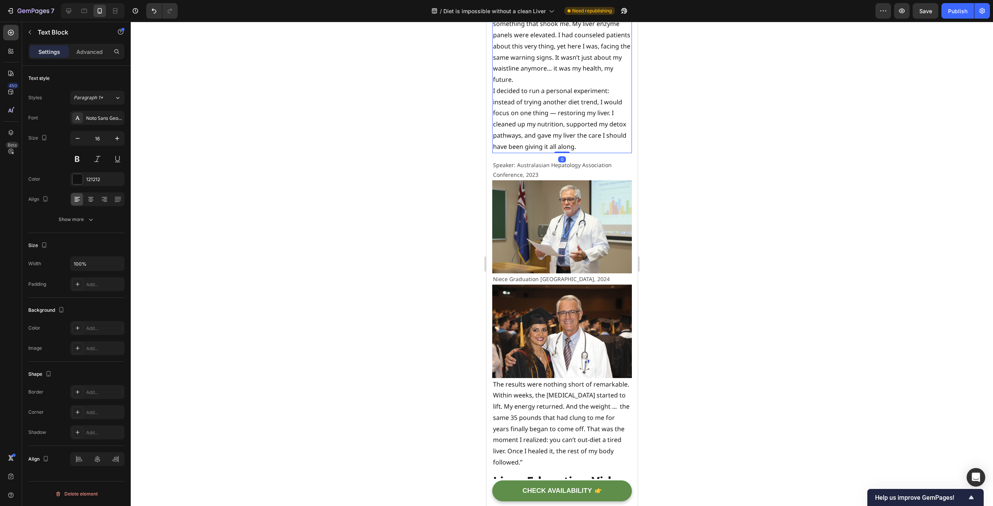
click at [555, 126] on p "I decided to run a personal experiment: instead of trying another diet trend, I…" at bounding box center [562, 118] width 138 height 67
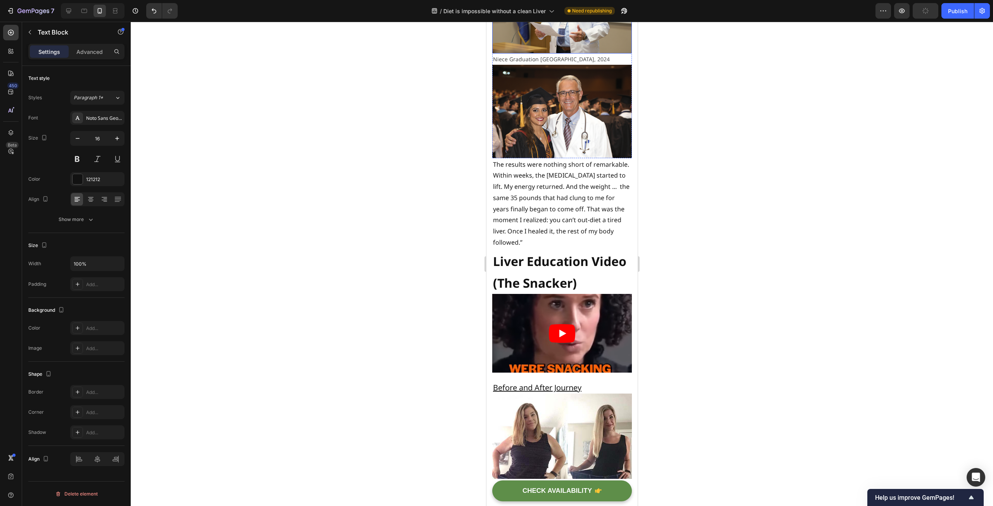
scroll to position [2377, 0]
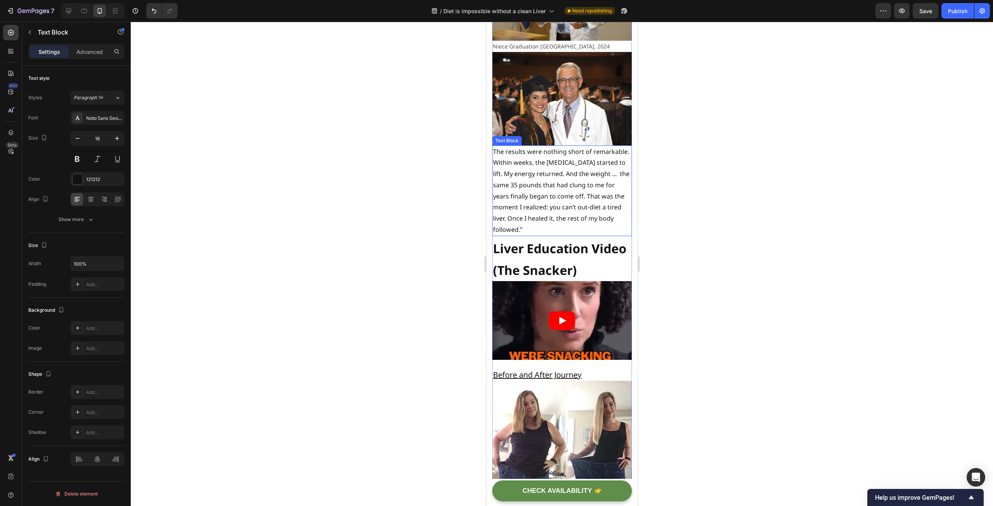
click at [564, 211] on p "The results were nothing short of remarkable. Within weeks, the [MEDICAL_DATA] …" at bounding box center [562, 190] width 138 height 89
click at [585, 199] on p "The results were nothing short of remarkable. Within weeks, the [MEDICAL_DATA] …" at bounding box center [562, 190] width 138 height 89
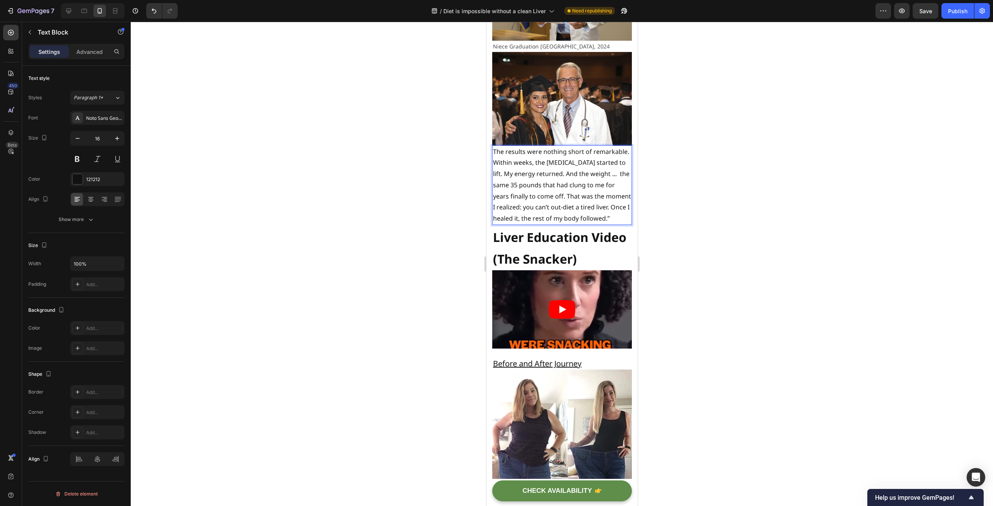
click at [577, 199] on p "The results were nothing short of remarkable. Within weeks, the [MEDICAL_DATA] …" at bounding box center [562, 185] width 138 height 78
click at [581, 198] on p "The results were nothing short of remarkable. Within weeks, the [MEDICAL_DATA] …" at bounding box center [562, 185] width 138 height 78
click at [575, 211] on p "The results were nothing short of remarkable. Within weeks, the [MEDICAL_DATA] …" at bounding box center [562, 185] width 138 height 78
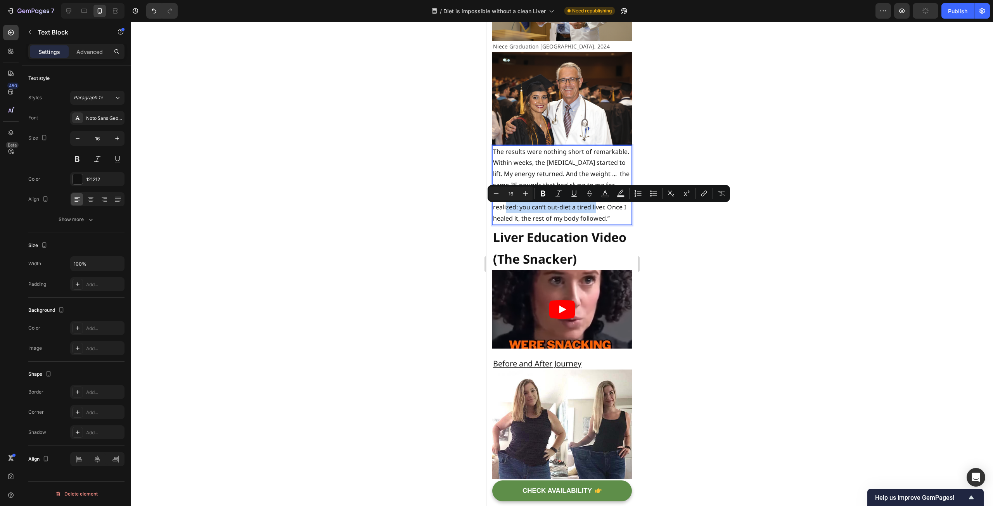
drag, startPoint x: 574, startPoint y: 211, endPoint x: 527, endPoint y: 222, distance: 48.8
click at [527, 222] on p "The results were nothing short of remarkable. Within weeks, the [MEDICAL_DATA] …" at bounding box center [562, 185] width 138 height 78
click at [379, 246] on div at bounding box center [562, 264] width 863 height 485
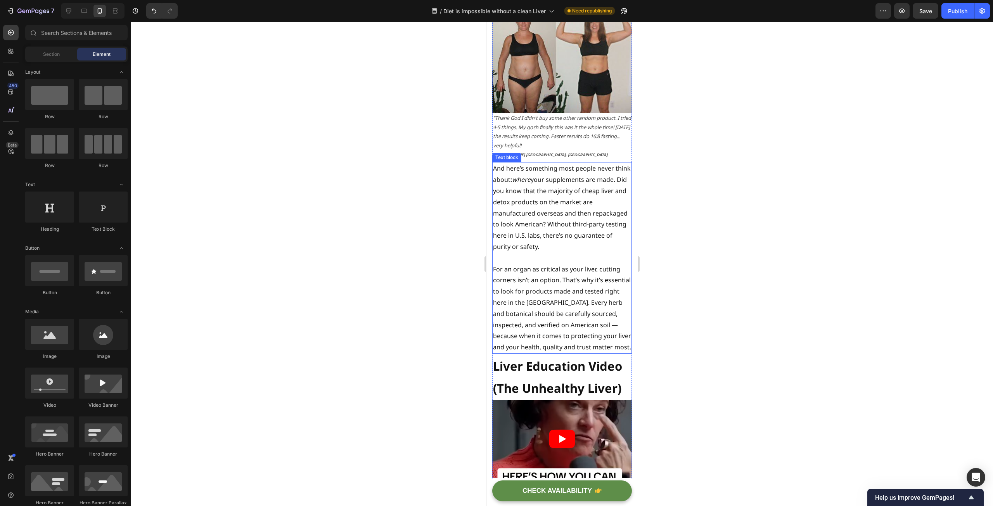
scroll to position [3347, 0]
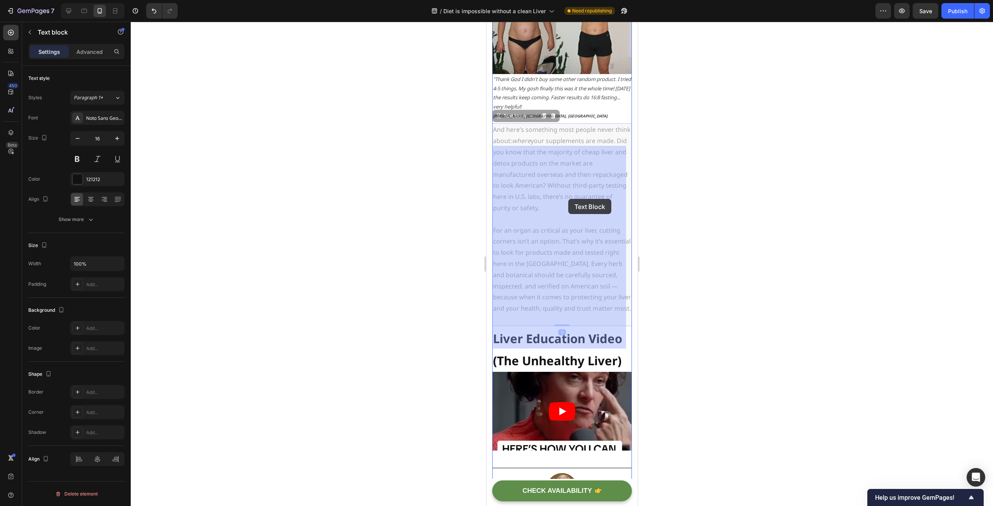
drag, startPoint x: 514, startPoint y: 175, endPoint x: 568, endPoint y: 199, distance: 59.6
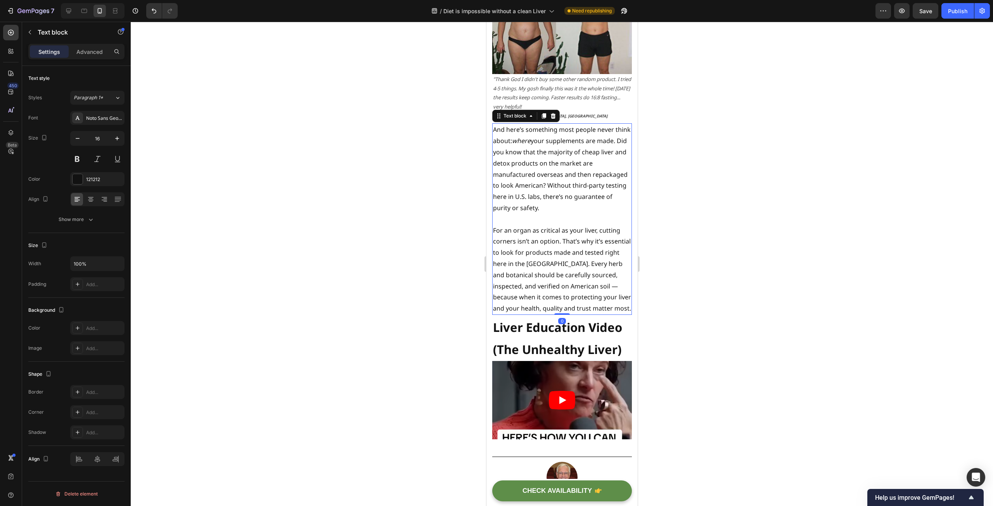
click at [518, 176] on p "And here’s something most people never think about: where your supplements are …" at bounding box center [562, 168] width 138 height 89
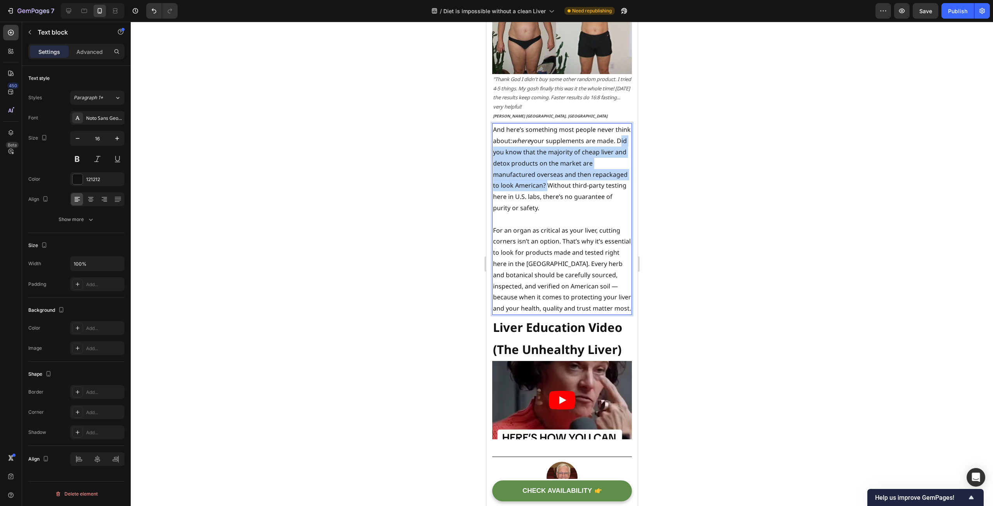
drag, startPoint x: 514, startPoint y: 174, endPoint x: 580, endPoint y: 208, distance: 74.5
click at [580, 208] on p "And here’s something most people never think about: where your supplements are …" at bounding box center [562, 168] width 138 height 89
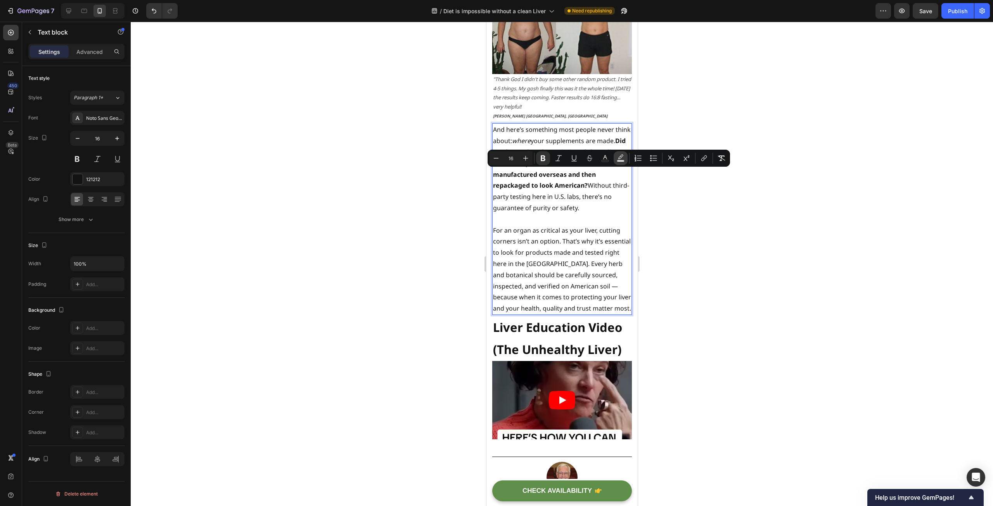
click at [624, 157] on icon "Editor contextual toolbar" at bounding box center [621, 158] width 8 height 8
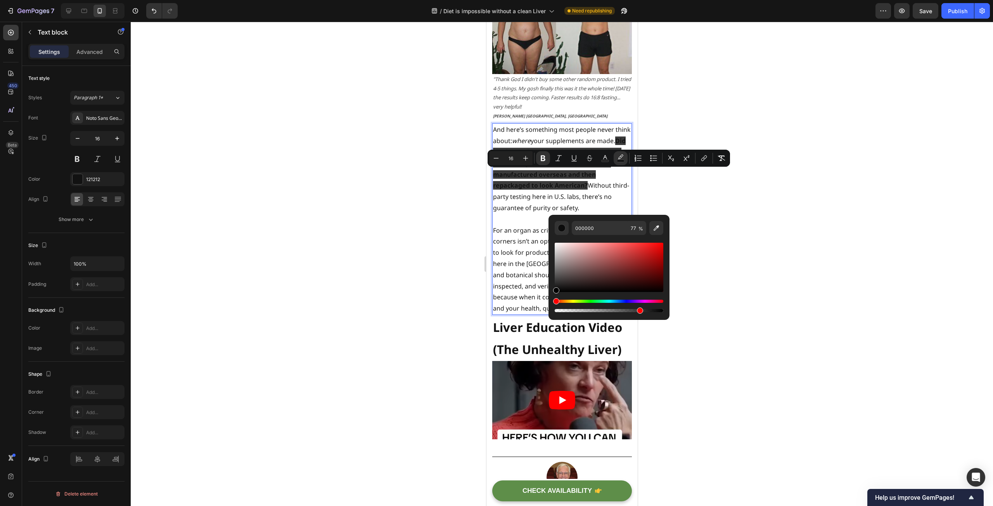
click at [573, 301] on div "Hue" at bounding box center [609, 301] width 109 height 3
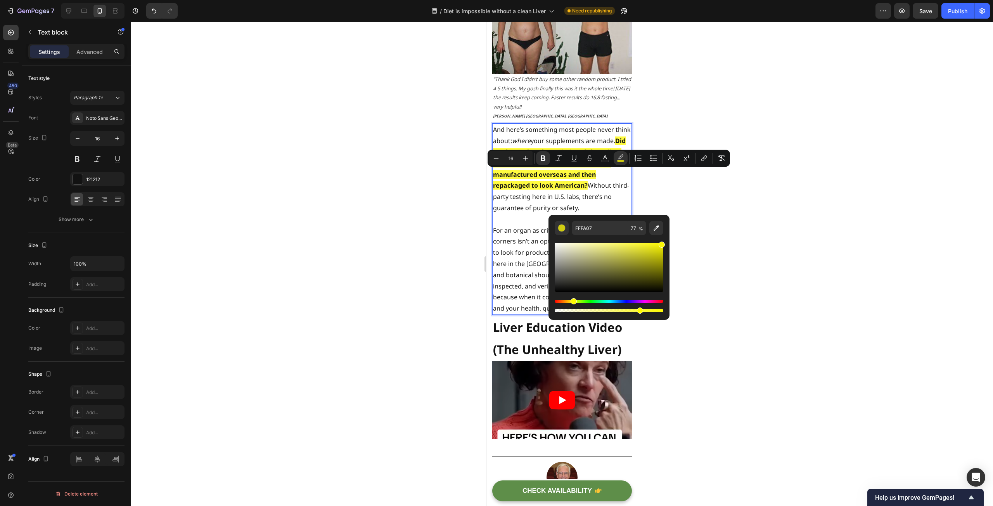
type input "FCF805"
click at [662, 243] on div "Editor contextual toolbar" at bounding box center [609, 267] width 109 height 49
click at [394, 284] on div at bounding box center [562, 264] width 863 height 485
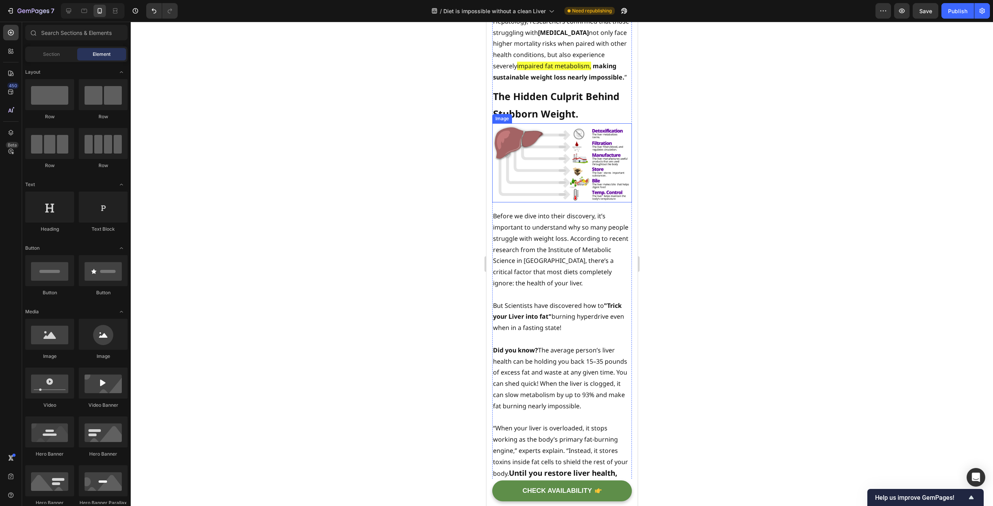
scroll to position [466, 0]
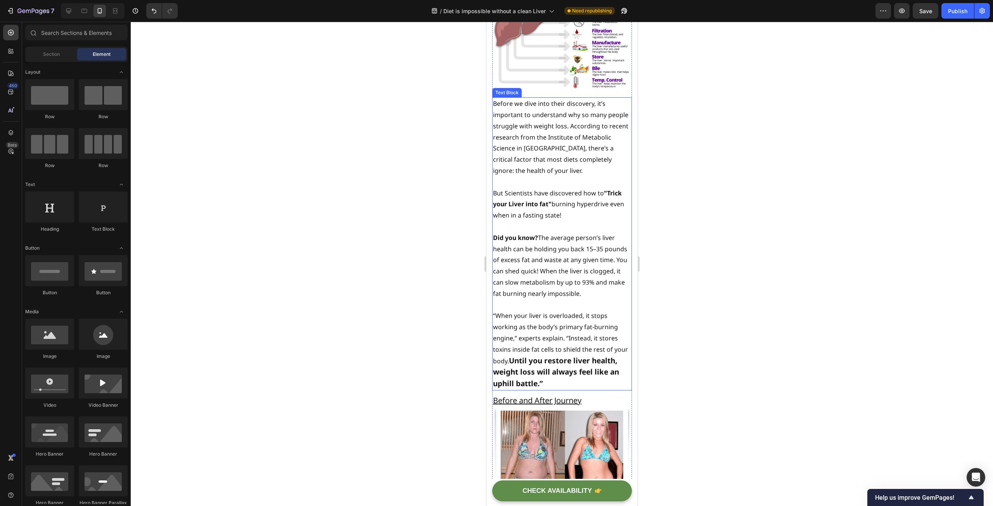
click at [580, 221] on p "But Scientists have discovered how to "Trick your Liver into fat" burning hyper…" at bounding box center [562, 204] width 138 height 33
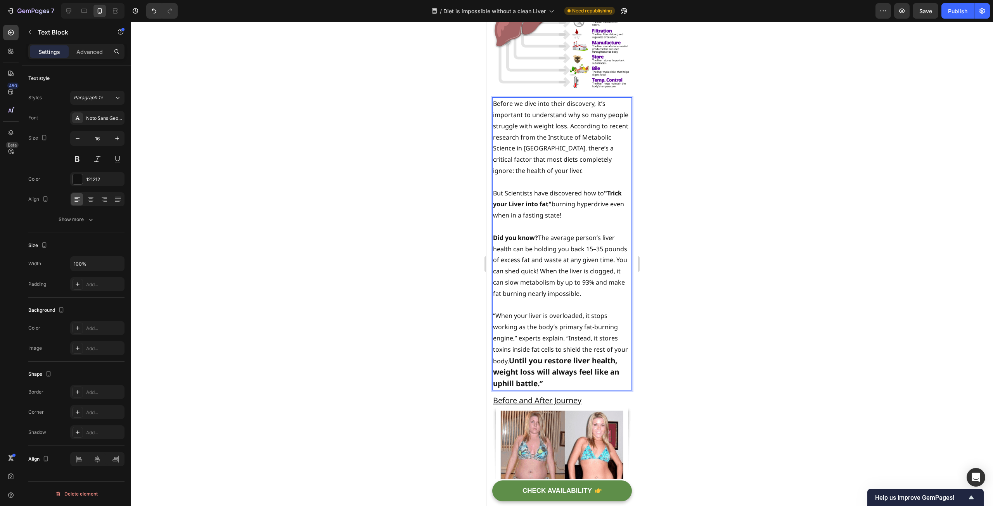
click at [580, 221] on p "But Scientists have discovered how to "Trick your Liver into fat" burning hyper…" at bounding box center [562, 204] width 138 height 33
click at [602, 177] on p "Before we dive into their discovery, it’s important to understand why so many p…" at bounding box center [562, 137] width 138 height 78
click at [564, 232] on p "Rich Text Editor. Editing area: main" at bounding box center [562, 226] width 138 height 11
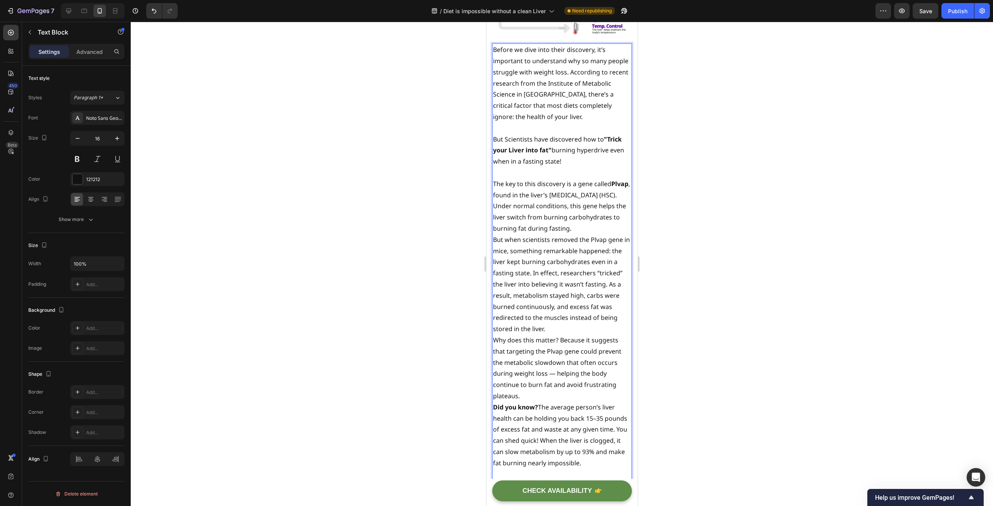
scroll to position [543, 0]
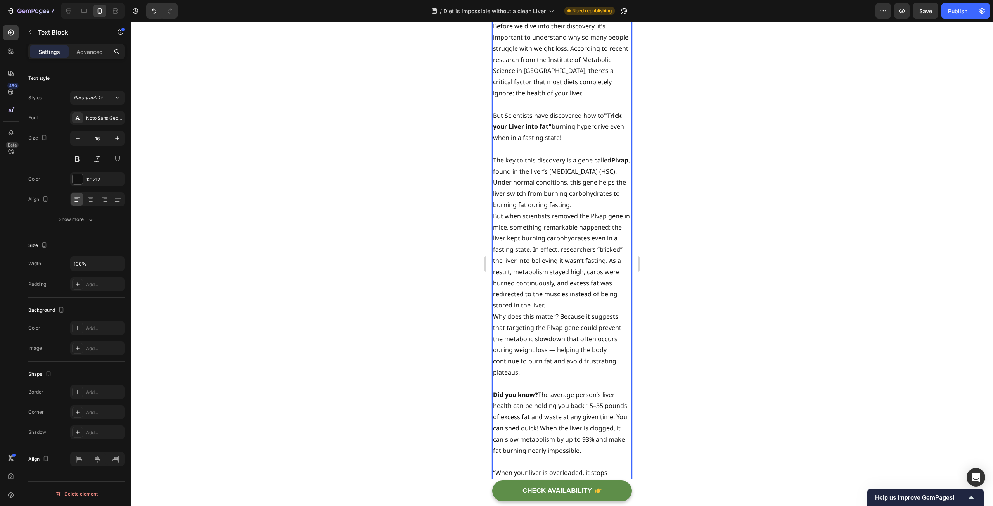
click at [557, 311] on p "But when scientists removed the Plvap gene in mice, something remarkable happen…" at bounding box center [562, 261] width 138 height 101
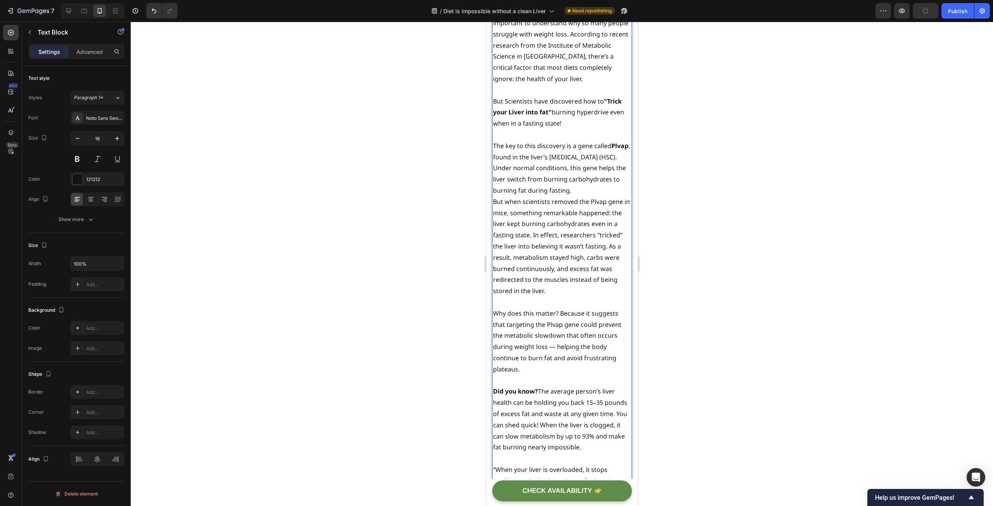
scroll to position [582, 0]
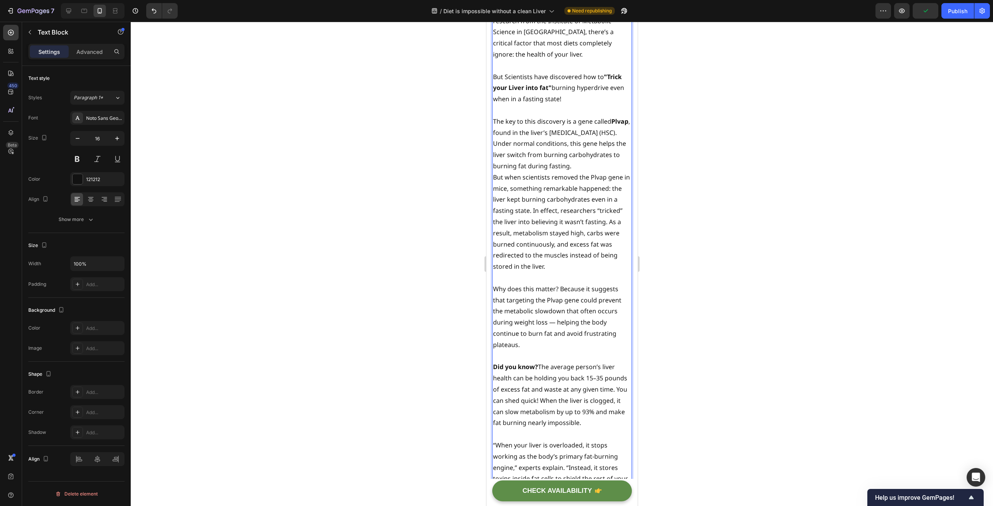
click at [622, 172] on p "The key to this discovery is a gene called Plvap , found in the liver’s [MEDICA…" at bounding box center [562, 144] width 138 height 56
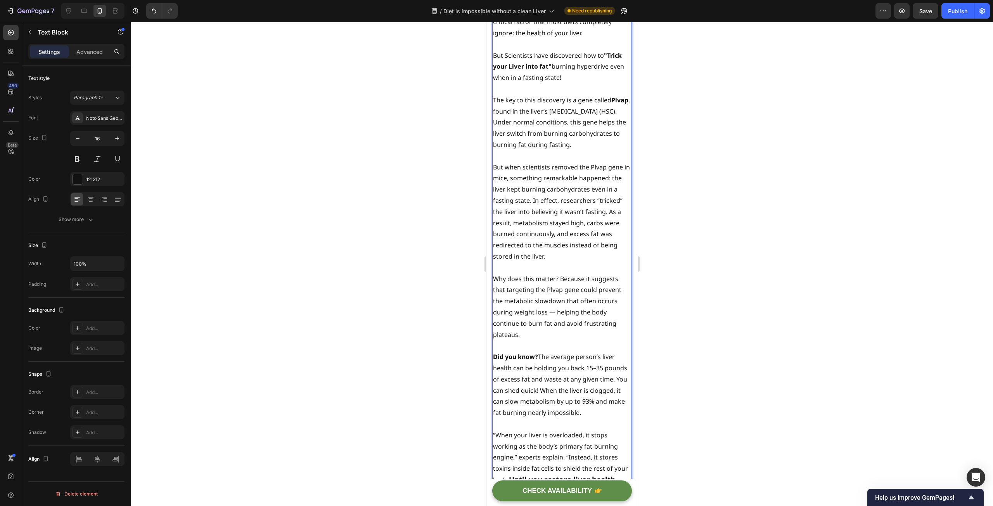
scroll to position [621, 0]
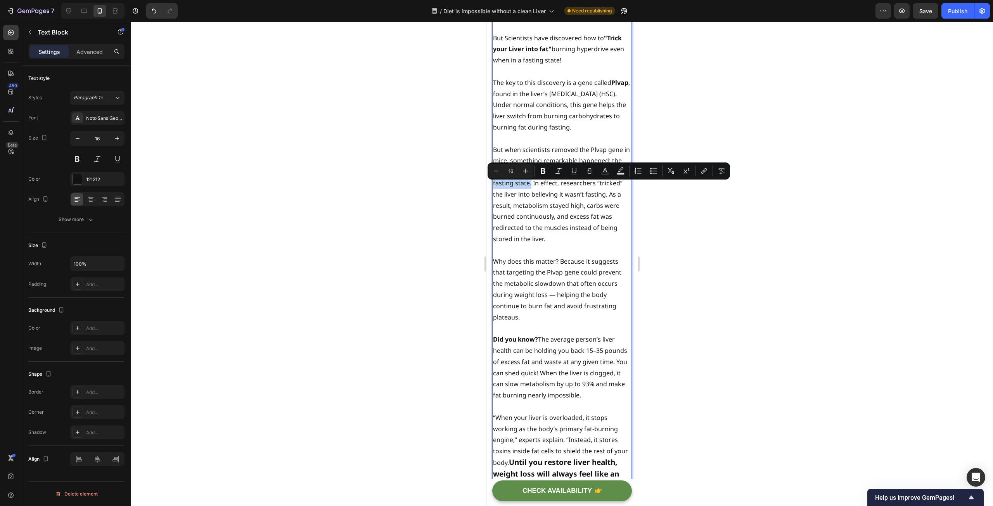
drag, startPoint x: 504, startPoint y: 186, endPoint x: 535, endPoint y: 201, distance: 34.7
click at [535, 201] on p "But when scientists removed the Plvap gene in mice, something remarkable happen…" at bounding box center [562, 194] width 138 height 101
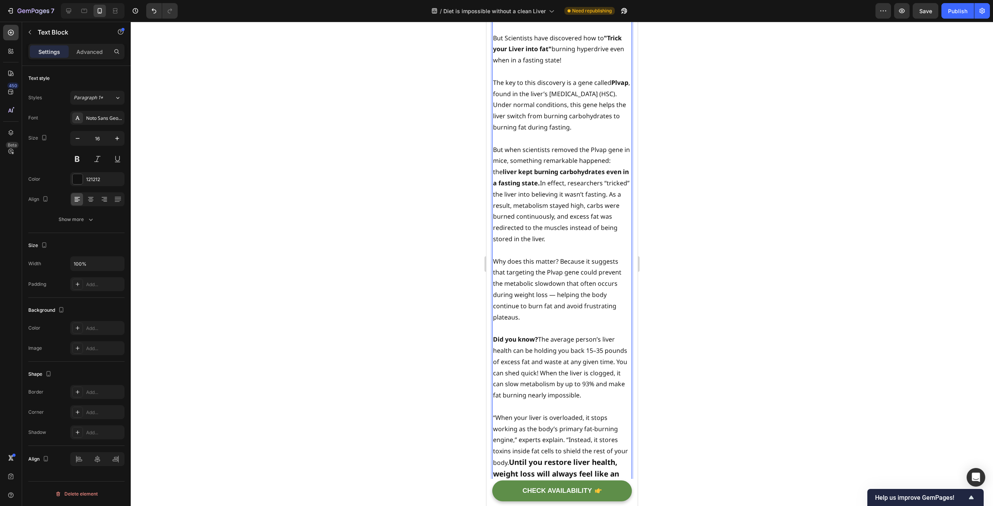
click at [563, 231] on p "But when scientists removed the Plvap gene in mice, something remarkable happen…" at bounding box center [562, 194] width 138 height 101
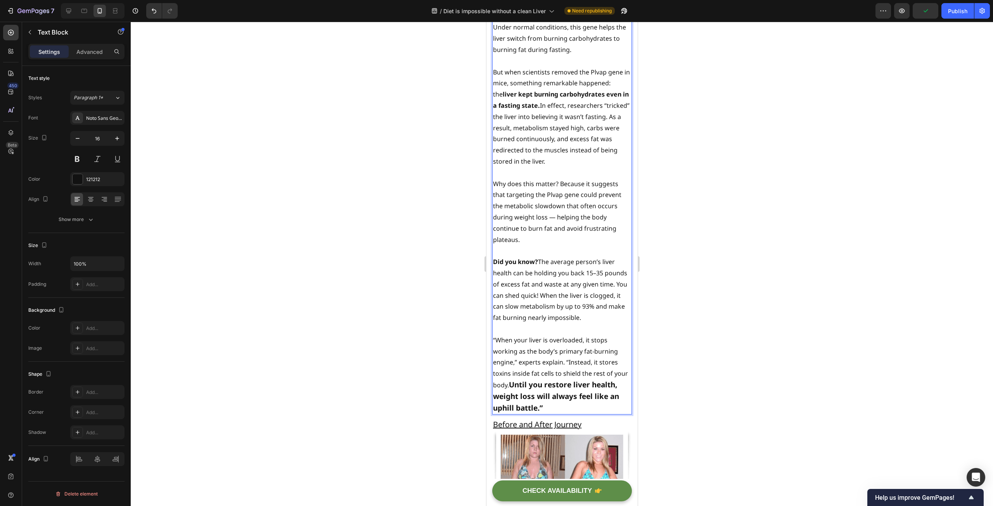
click at [608, 140] on p "But when scientists removed the Plvap gene in mice, something remarkable happen…" at bounding box center [562, 117] width 138 height 101
click at [560, 198] on p "Why does this matter? Because it suggests that targeting the Plvap gene could p…" at bounding box center [562, 212] width 138 height 67
click at [586, 201] on p "Why does this matter? Because it suggests that targeting the Plvap gene could p…" at bounding box center [562, 212] width 138 height 67
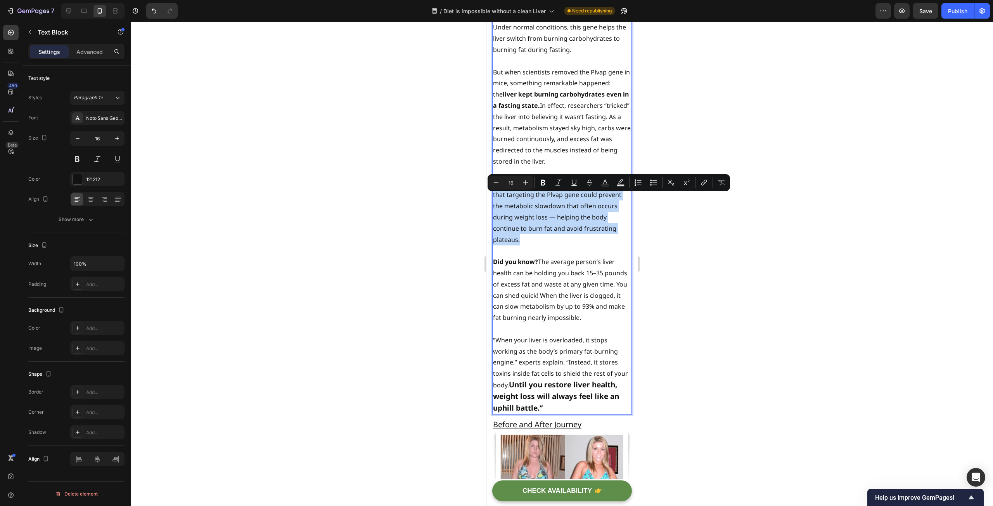
drag, startPoint x: 585, startPoint y: 200, endPoint x: 556, endPoint y: 255, distance: 61.8
click at [556, 246] on p "Why does this matter? Because it suggests that targeting the Plvap gene could p…" at bounding box center [562, 212] width 138 height 67
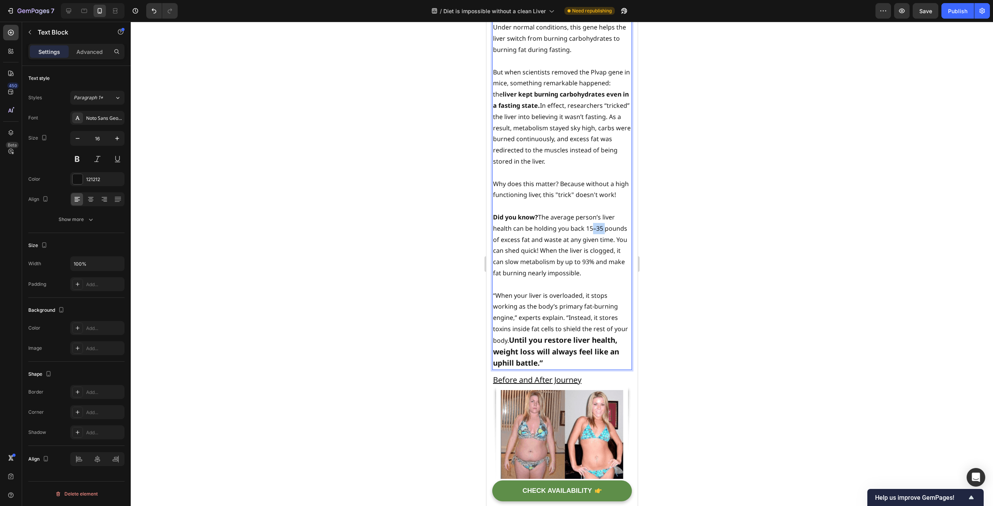
drag, startPoint x: 587, startPoint y: 256, endPoint x: 601, endPoint y: 255, distance: 14.4
click at [601, 255] on p "Did you know? The average person’s liver health can be holding you back 15–35 p…" at bounding box center [562, 245] width 138 height 67
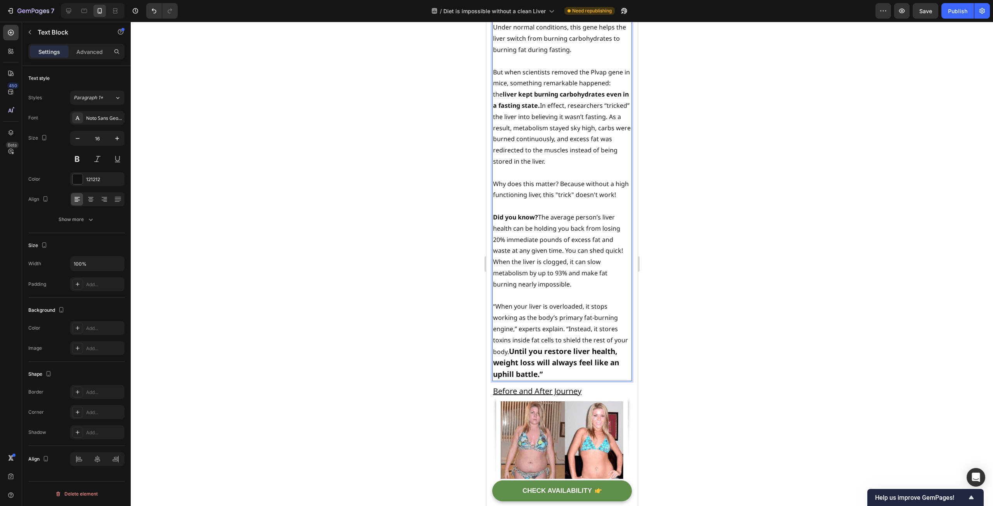
click at [499, 265] on p "Did you know? The average person’s liver health can be holding you back from lo…" at bounding box center [562, 251] width 138 height 78
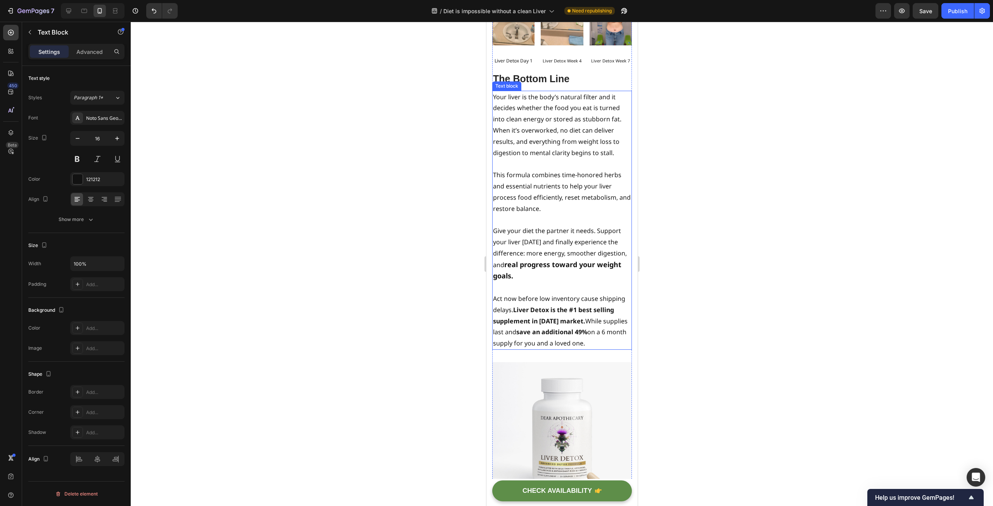
scroll to position [5898, 0]
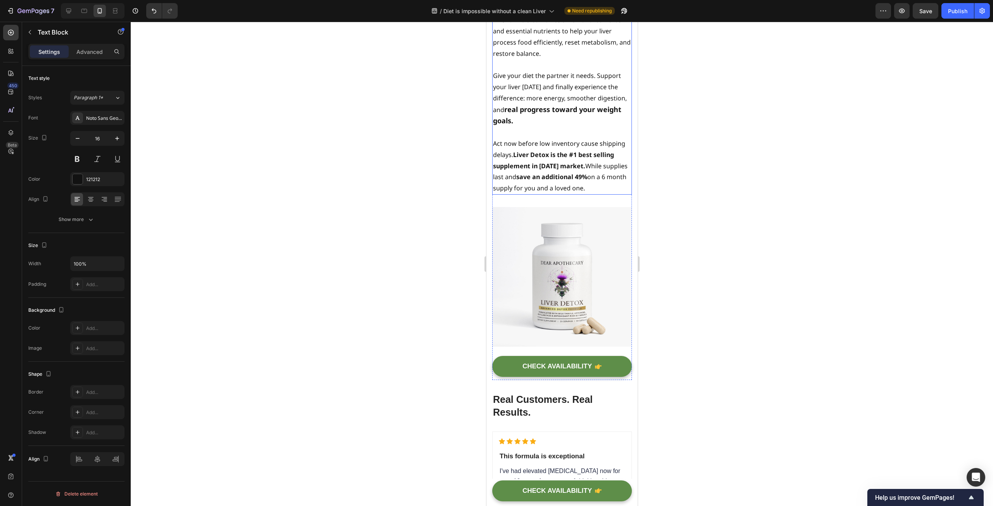
click at [560, 127] on p "Give your diet the partner it needs. Support your liver [DATE] and finally expe…" at bounding box center [562, 98] width 138 height 57
click at [533, 127] on p "Give your diet the partner it needs. Support your liver [DATE] and finally expe…" at bounding box center [562, 98] width 138 height 57
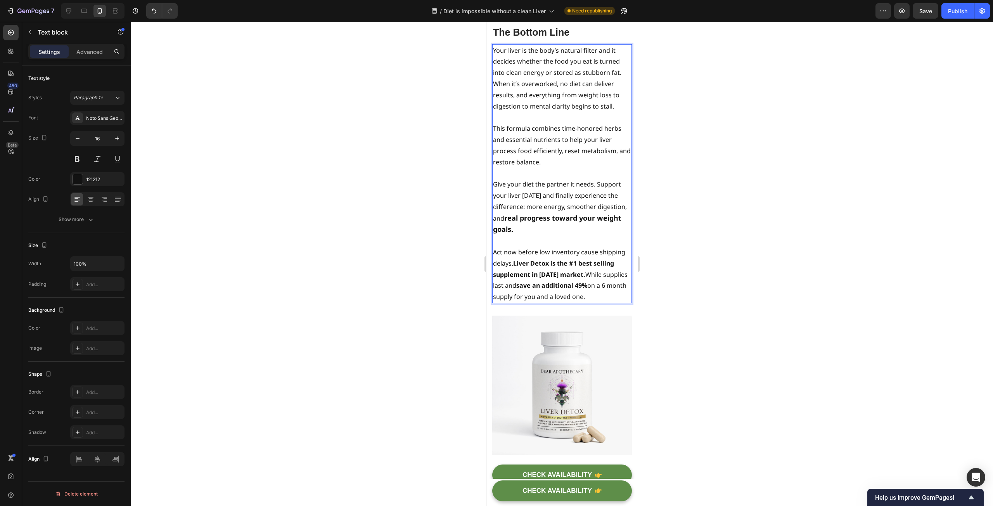
scroll to position [5782, 0]
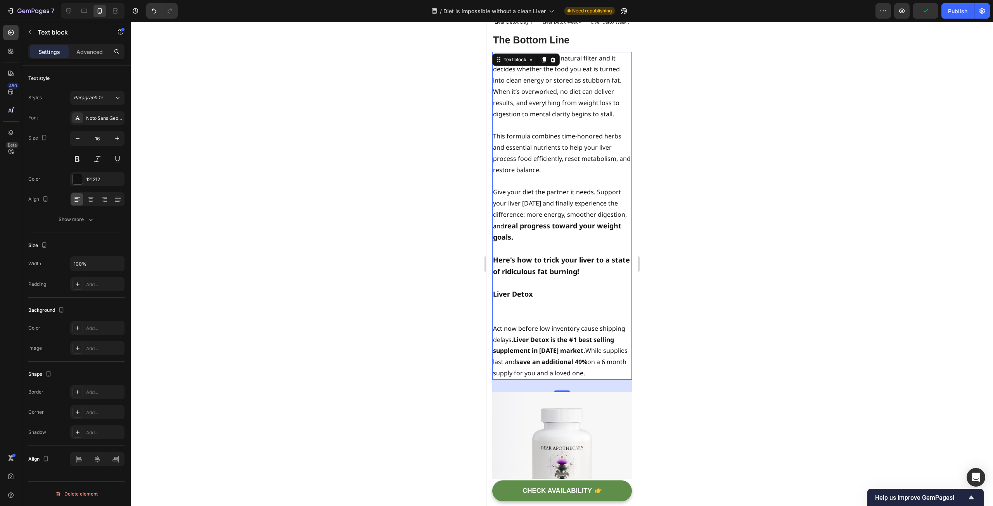
click at [524, 312] on p "Rich Text Editor. Editing area: main" at bounding box center [562, 306] width 138 height 12
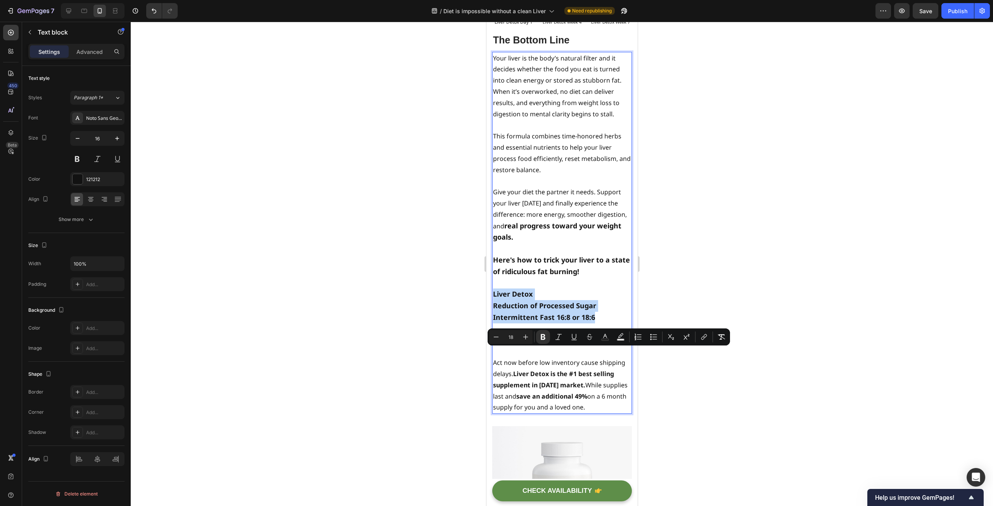
drag, startPoint x: 601, startPoint y: 377, endPoint x: 494, endPoint y: 358, distance: 108.8
click at [494, 358] on div "Your liver is the body’s natural filter and it decides whether the food you eat…" at bounding box center [562, 233] width 140 height 362
drag, startPoint x: 637, startPoint y: 338, endPoint x: 147, endPoint y: 326, distance: 489.5
click at [637, 338] on icon "Editor contextual toolbar" at bounding box center [638, 337] width 8 height 8
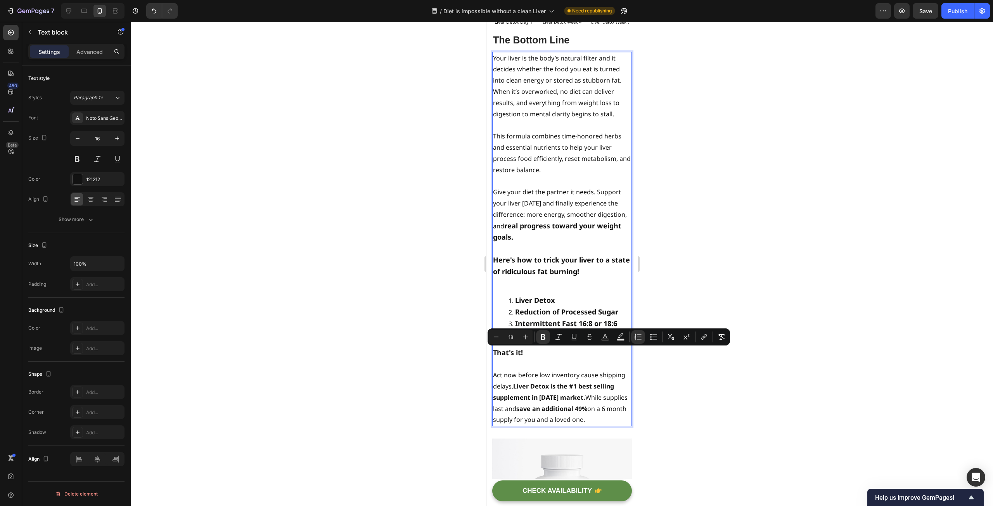
click at [569, 393] on div "Your liver is the body’s natural filter and it decides whether the food you eat…" at bounding box center [562, 239] width 140 height 375
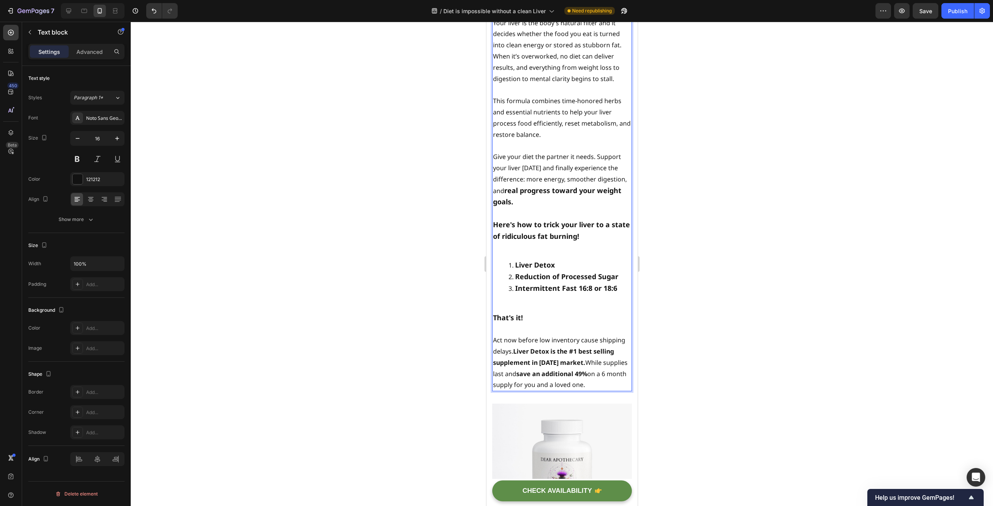
scroll to position [5860, 0]
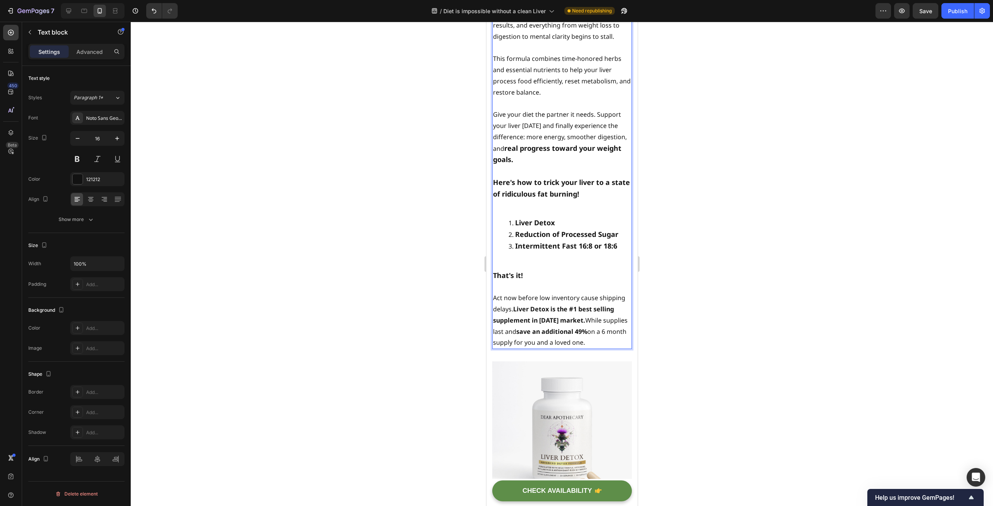
click at [551, 282] on p "That's it!" at bounding box center [562, 276] width 138 height 12
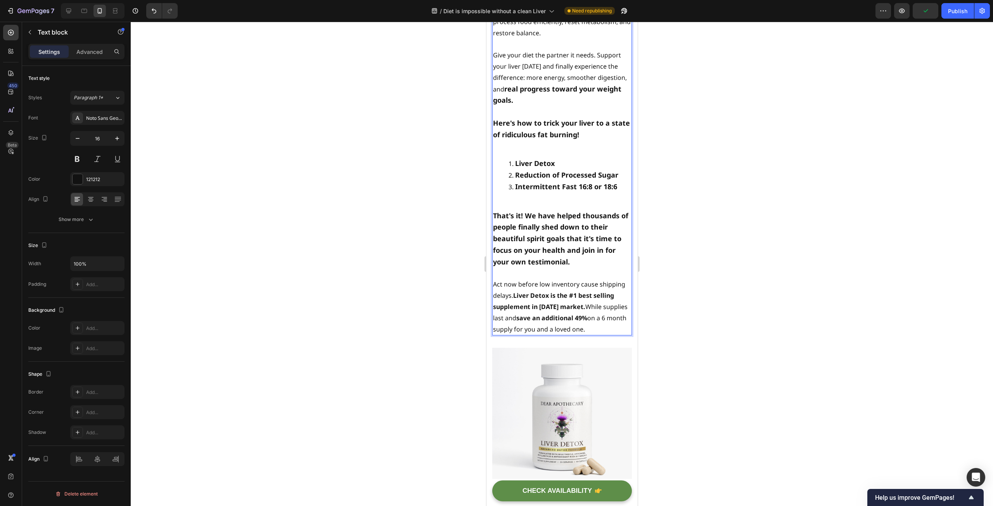
scroll to position [5937, 0]
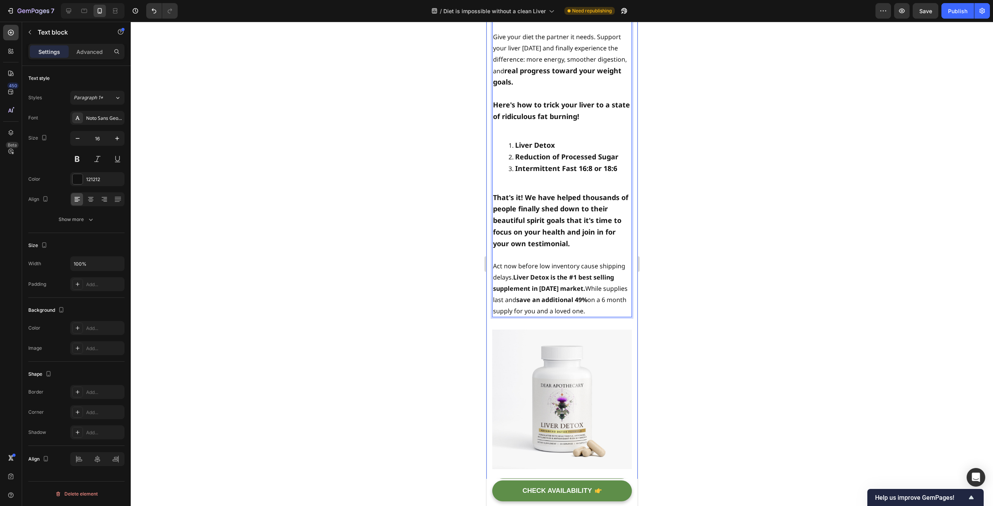
drag, startPoint x: 588, startPoint y: 302, endPoint x: 486, endPoint y: 260, distance: 110.0
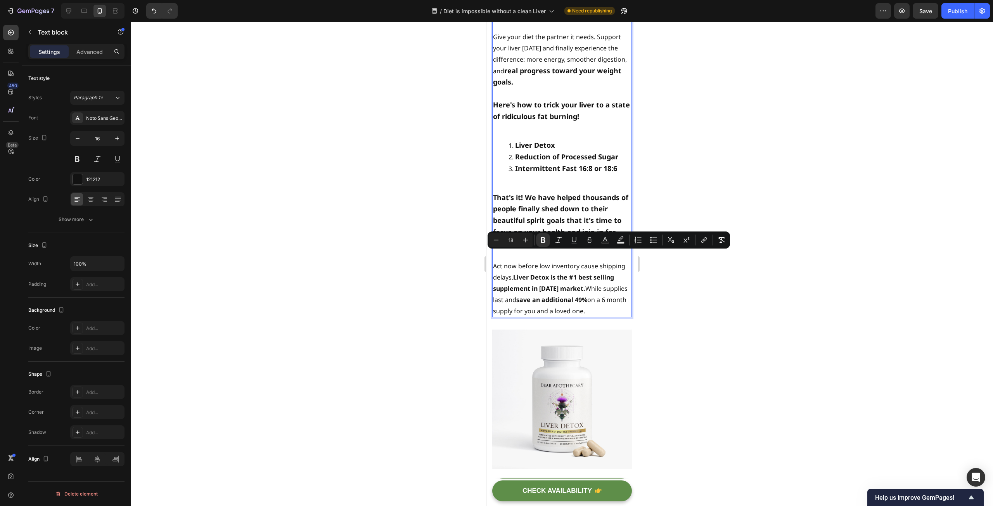
copy strong "That's it! We have helped thousands of people finally shed down to their beauti…"
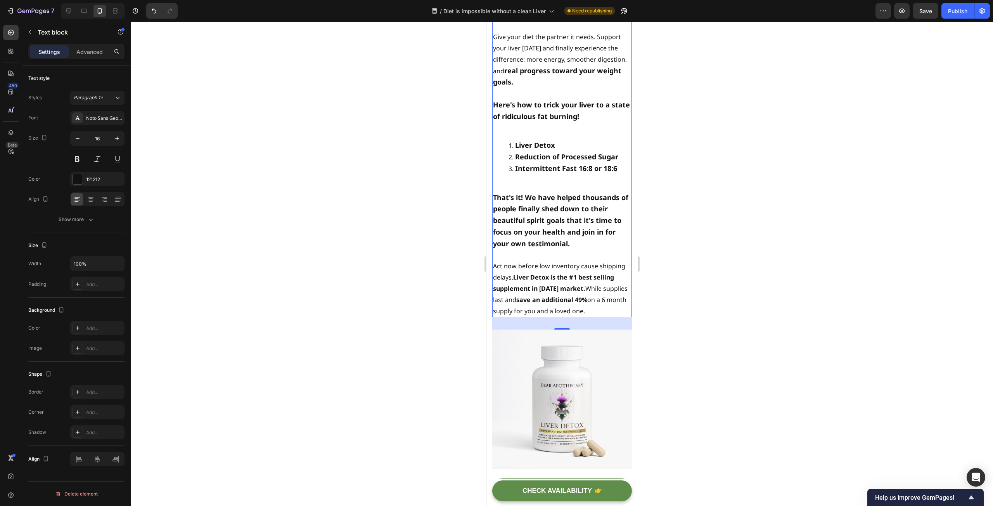
click at [546, 248] on strong "That's it! We have helped thousands of people finally shed down to their beauti…" at bounding box center [560, 220] width 135 height 55
drag, startPoint x: 570, startPoint y: 304, endPoint x: 490, endPoint y: 259, distance: 92.4
click at [497, 248] on strong "“That’s it! We’ve already helped thousands of people reach their wellness and w…" at bounding box center [559, 220] width 132 height 55
click at [593, 248] on strong "That’s it! We’ve already helped thousands of people reach their wellness and we…" at bounding box center [559, 220] width 132 height 55
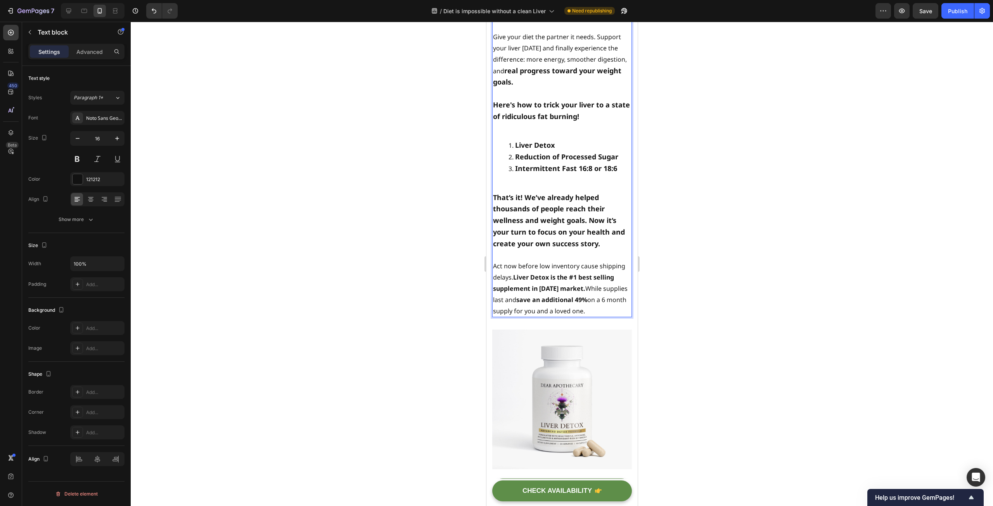
click at [604, 250] on p "That’s it! We’ve already helped thousands of people reach their wellness and we…" at bounding box center [562, 221] width 138 height 58
click at [572, 151] on li "Liver Detox" at bounding box center [569, 146] width 123 height 12
click at [613, 250] on p "That’s it! We’ve already helped thousands of people reach their wellness and we…" at bounding box center [562, 221] width 138 height 58
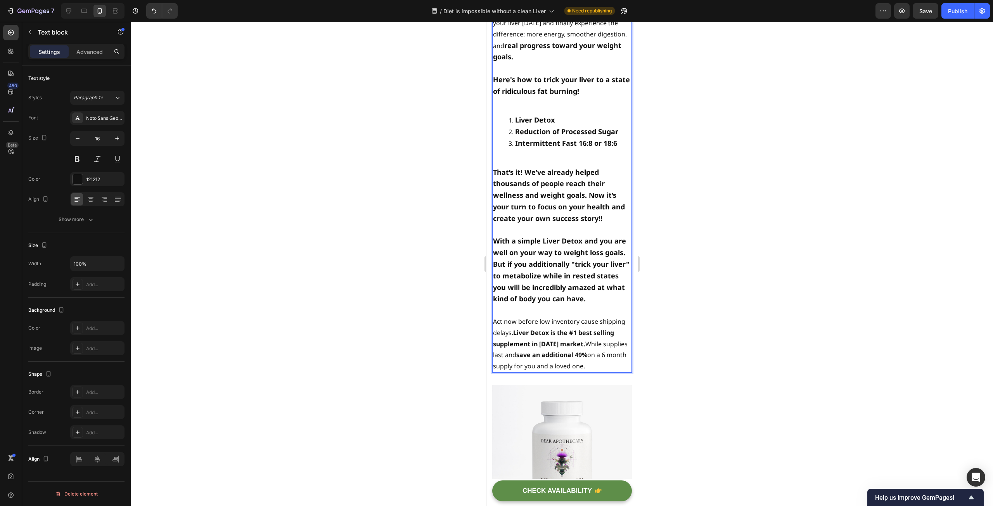
scroll to position [5976, 0]
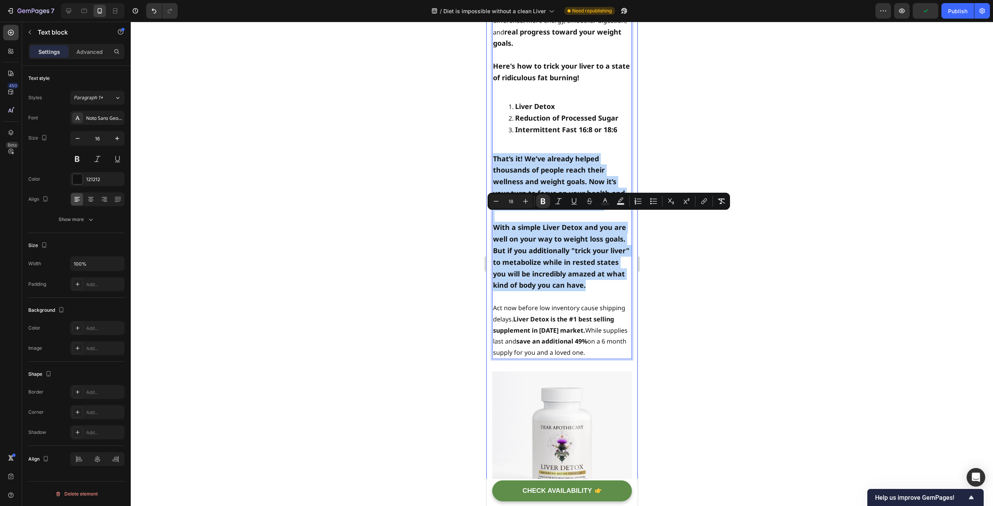
drag, startPoint x: 617, startPoint y: 345, endPoint x: 488, endPoint y: 221, distance: 178.7
click at [551, 286] on strong "With a simple Liver Detox and you are well on your way to weight loss goals. Bu…" at bounding box center [561, 256] width 137 height 67
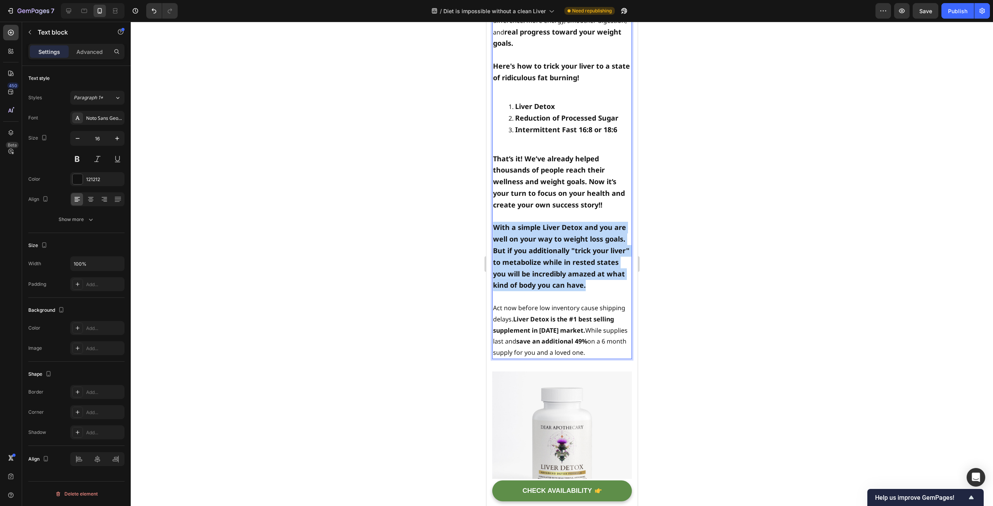
drag, startPoint x: 617, startPoint y: 344, endPoint x: 495, endPoint y: 287, distance: 134.4
click at [495, 287] on p "With a simple Liver Detox and you are well on your way to weight loss goals. Bu…" at bounding box center [562, 256] width 138 height 69
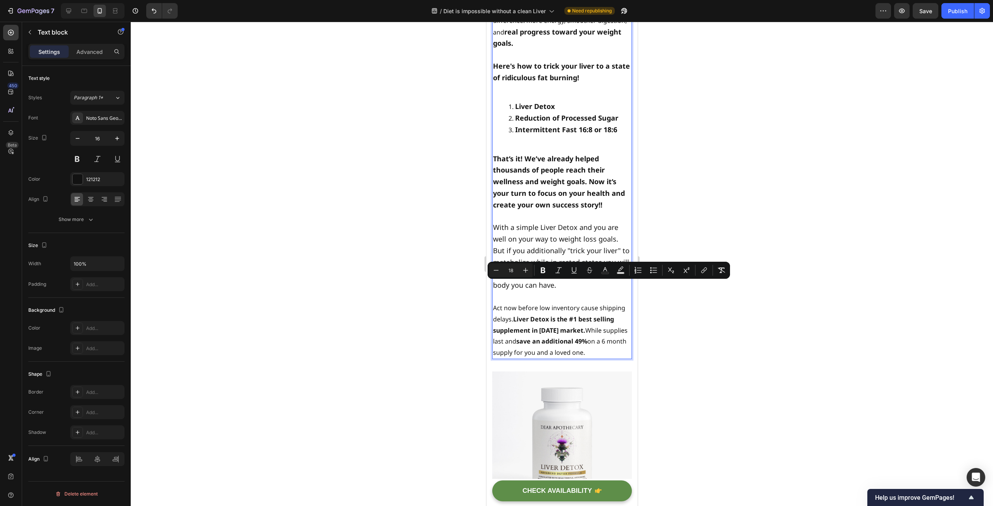
click at [561, 291] on p "With a simple Liver Detox and you are well on your way to weight loss goals. Bu…" at bounding box center [562, 256] width 138 height 69
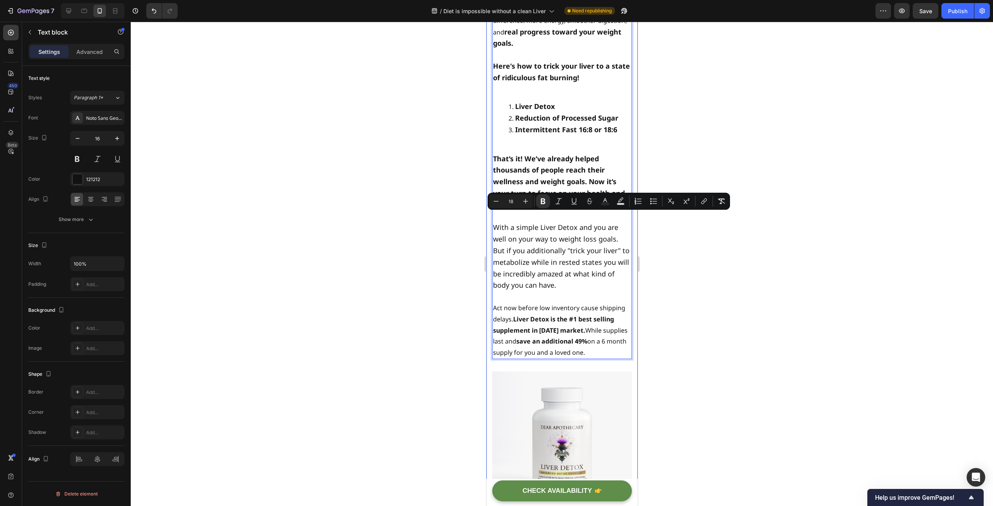
drag, startPoint x: 606, startPoint y: 266, endPoint x: 489, endPoint y: 218, distance: 126.0
click at [328, 197] on div at bounding box center [562, 264] width 863 height 485
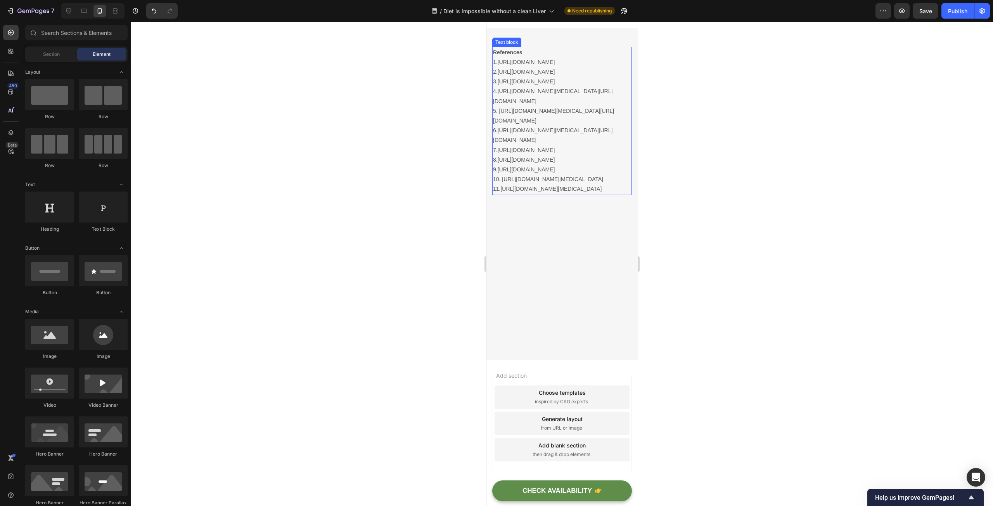
scroll to position [7032, 0]
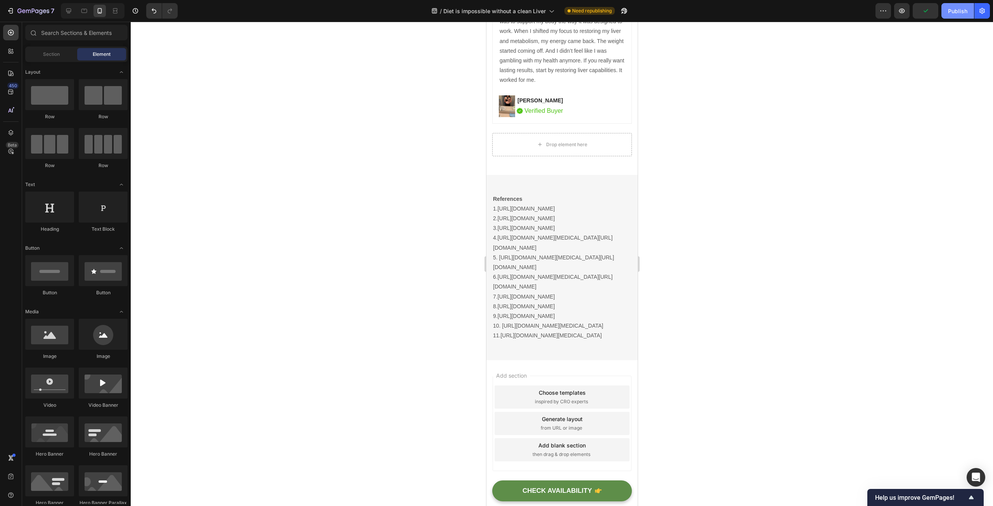
click at [949, 15] on button "Publish" at bounding box center [958, 11] width 33 height 16
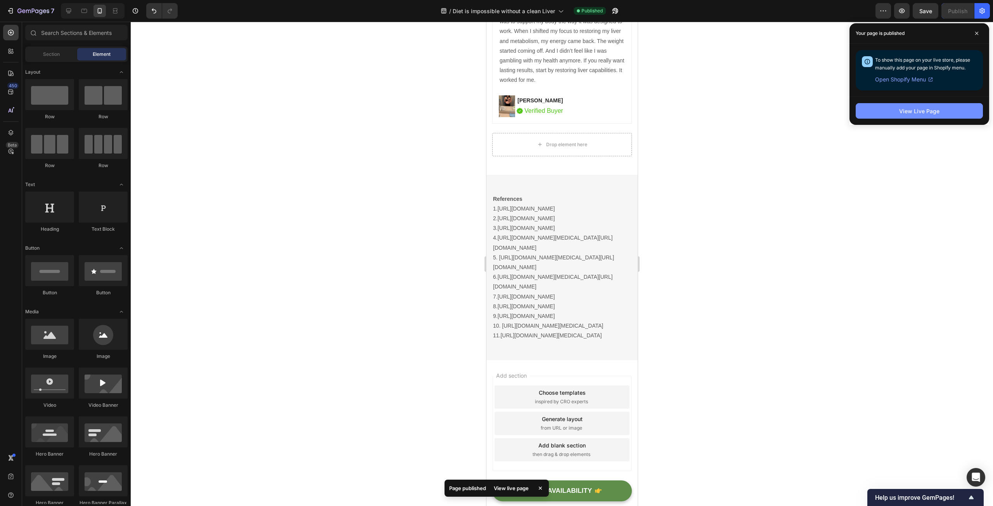
click at [906, 109] on div "View Live Page" at bounding box center [919, 111] width 40 height 8
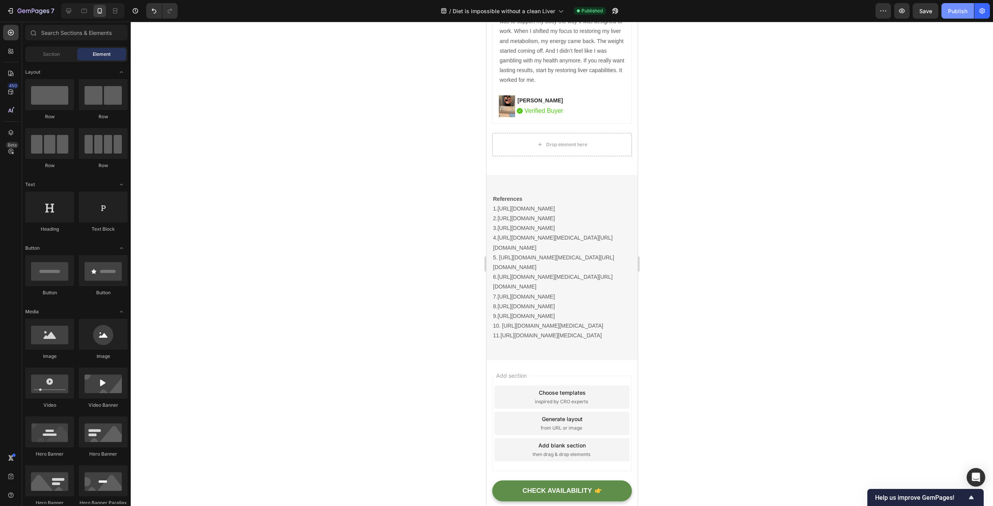
click at [955, 16] on button "Publish" at bounding box center [958, 11] width 33 height 16
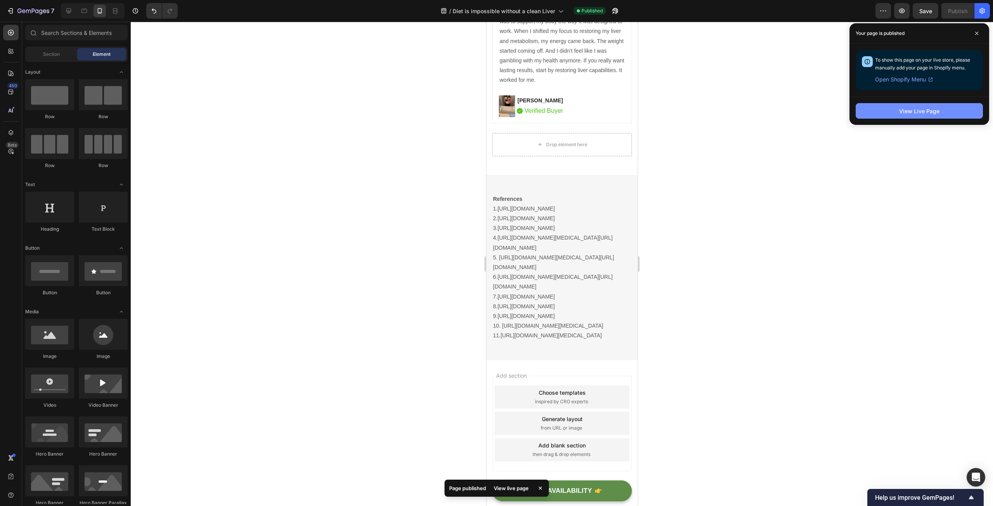
click at [920, 111] on div "View Live Page" at bounding box center [919, 111] width 40 height 8
